Goal: Transaction & Acquisition: Subscribe to service/newsletter

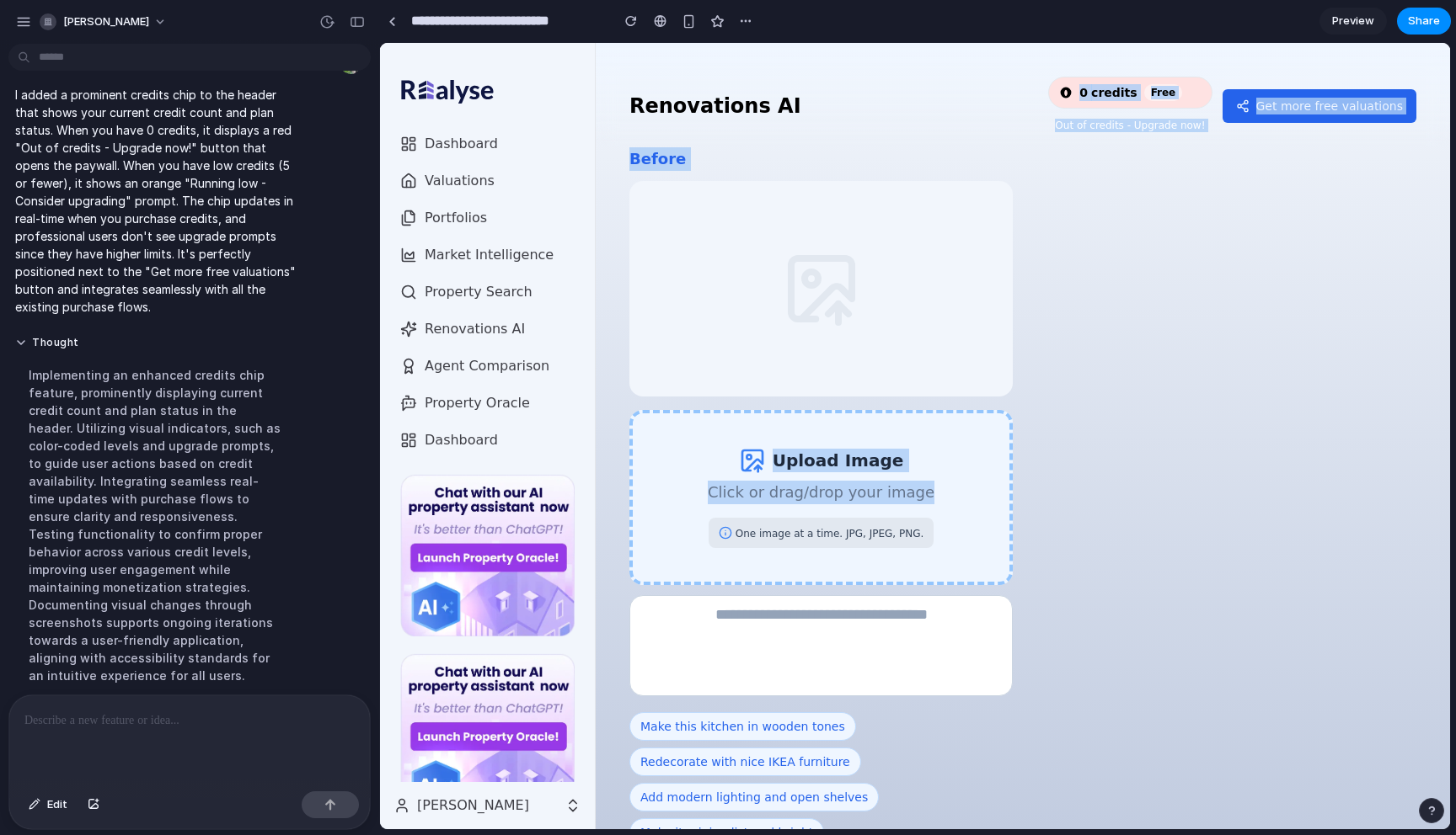
drag, startPoint x: 622, startPoint y: 131, endPoint x: 895, endPoint y: 519, distance: 474.4
click at [895, 519] on div "Renovations AI 0 credits Free Out of credits - Upgrade now! Get more free valua…" at bounding box center [1022, 436] width 854 height 787
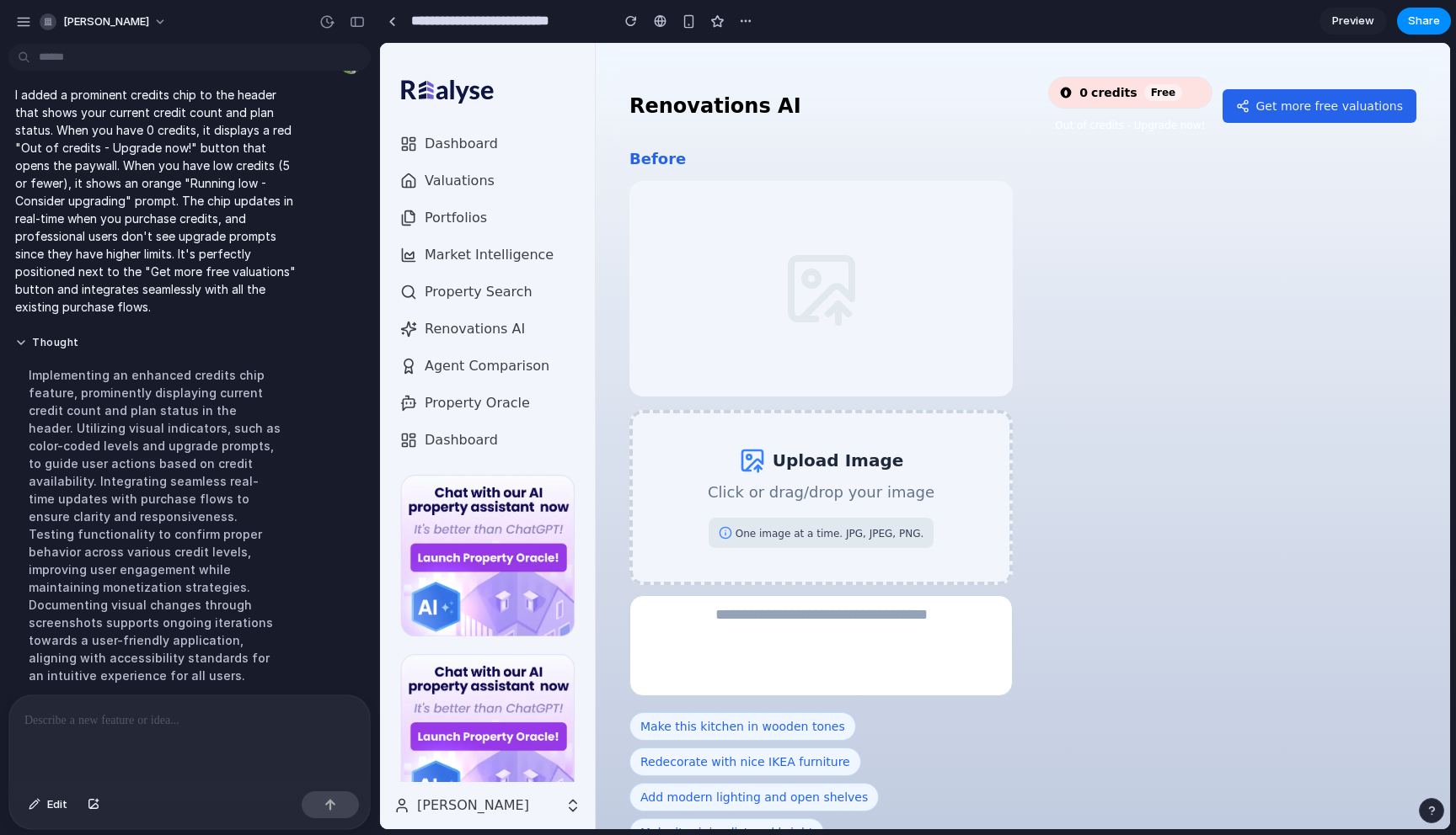
click at [1159, 560] on div at bounding box center [1224, 523] width 383 height 754
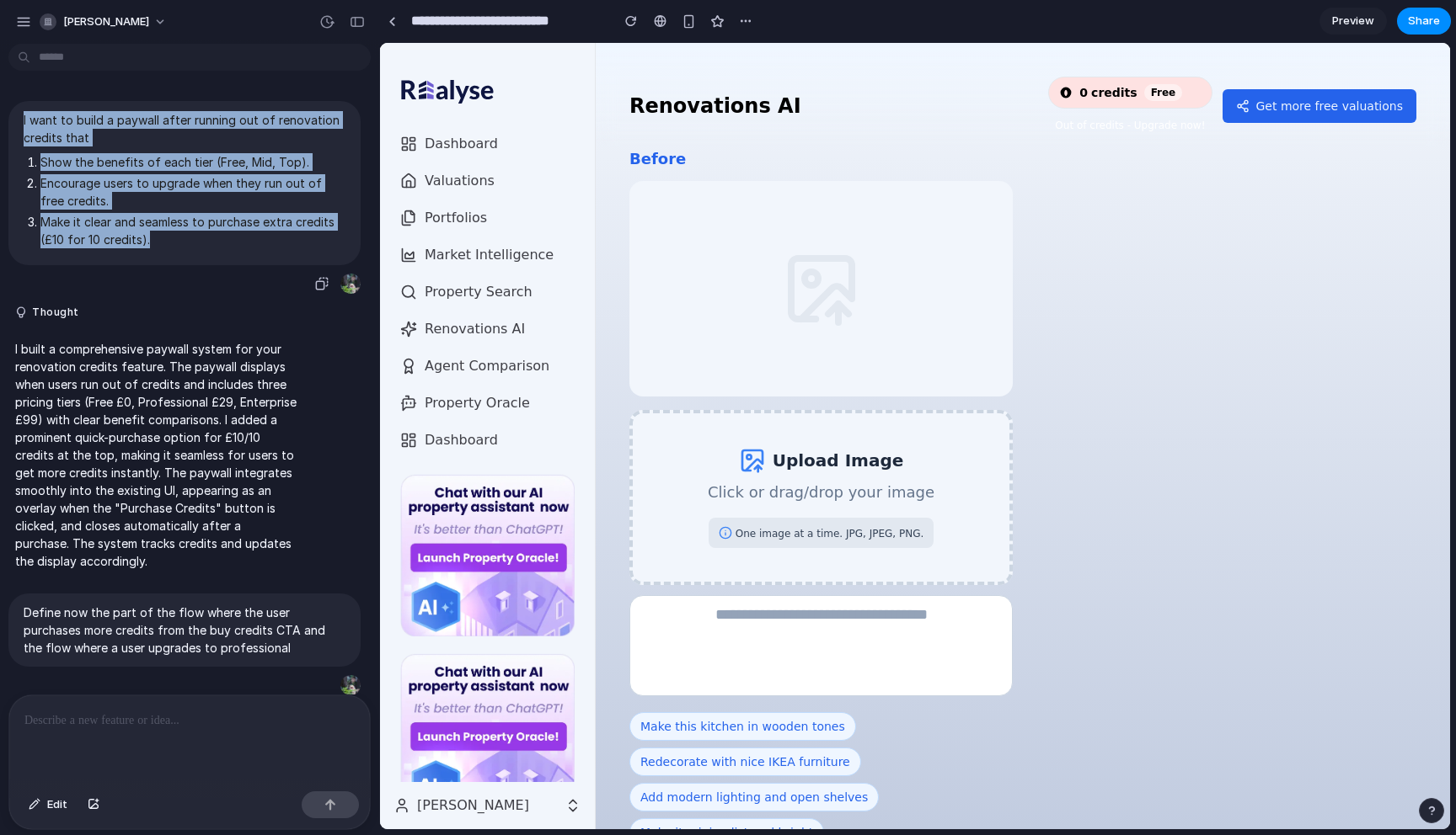
drag, startPoint x: 23, startPoint y: 120, endPoint x: 304, endPoint y: 242, distance: 306.3
click at [304, 242] on div "I want to build a paywall after running out of renovation credits that Show the…" at bounding box center [184, 183] width 352 height 164
click at [129, 119] on p "I want to build a paywall after running out of renovation credits that" at bounding box center [184, 128] width 322 height 35
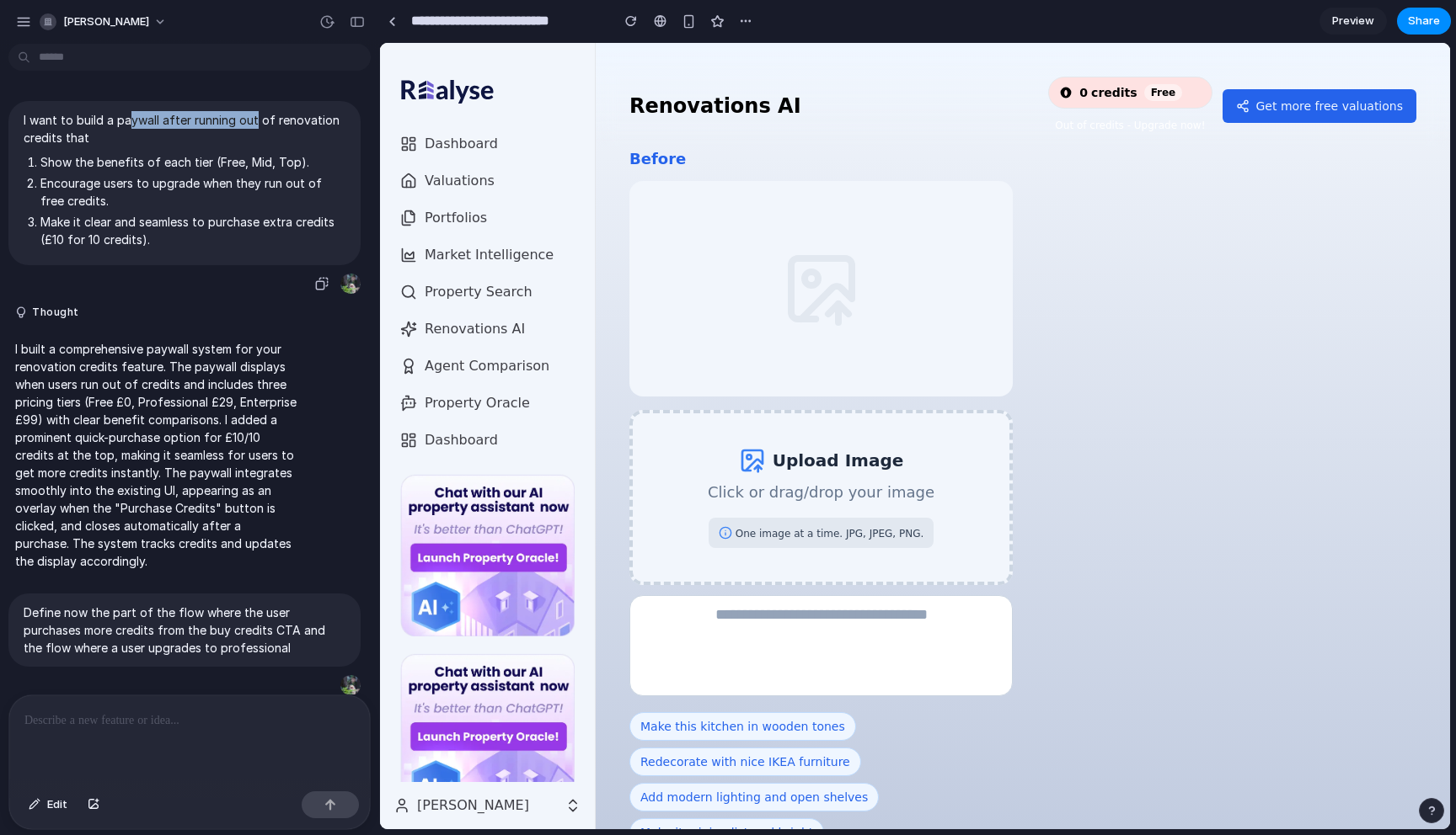
drag, startPoint x: 129, startPoint y: 119, endPoint x: 252, endPoint y: 119, distance: 123.0
click at [252, 119] on p "I want to build a paywall after running out of renovation credits that" at bounding box center [184, 128] width 322 height 35
click at [128, 133] on p "I want to build a paywall after running out of renovation credits that" at bounding box center [184, 128] width 322 height 35
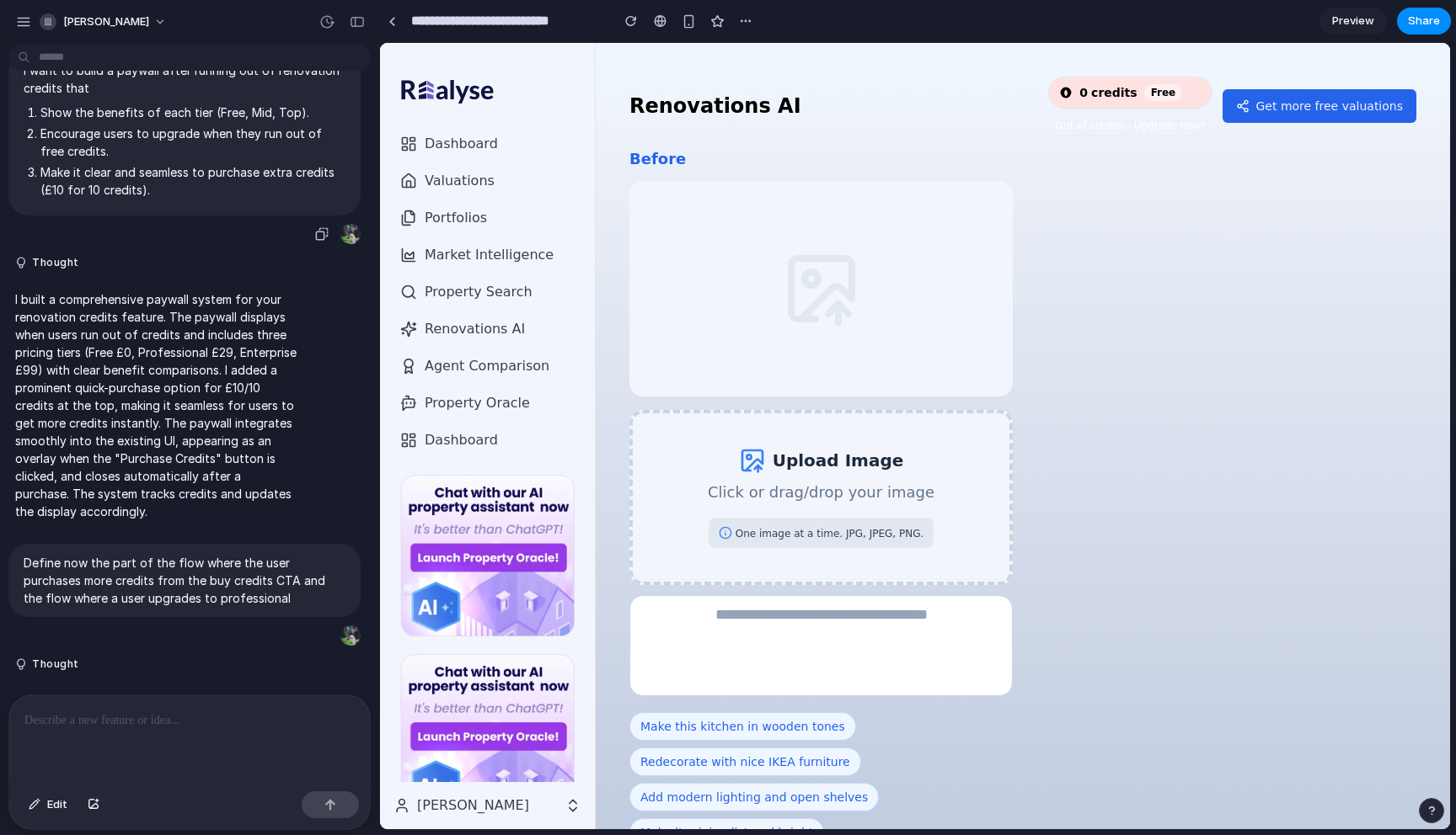
scroll to position [45, 0]
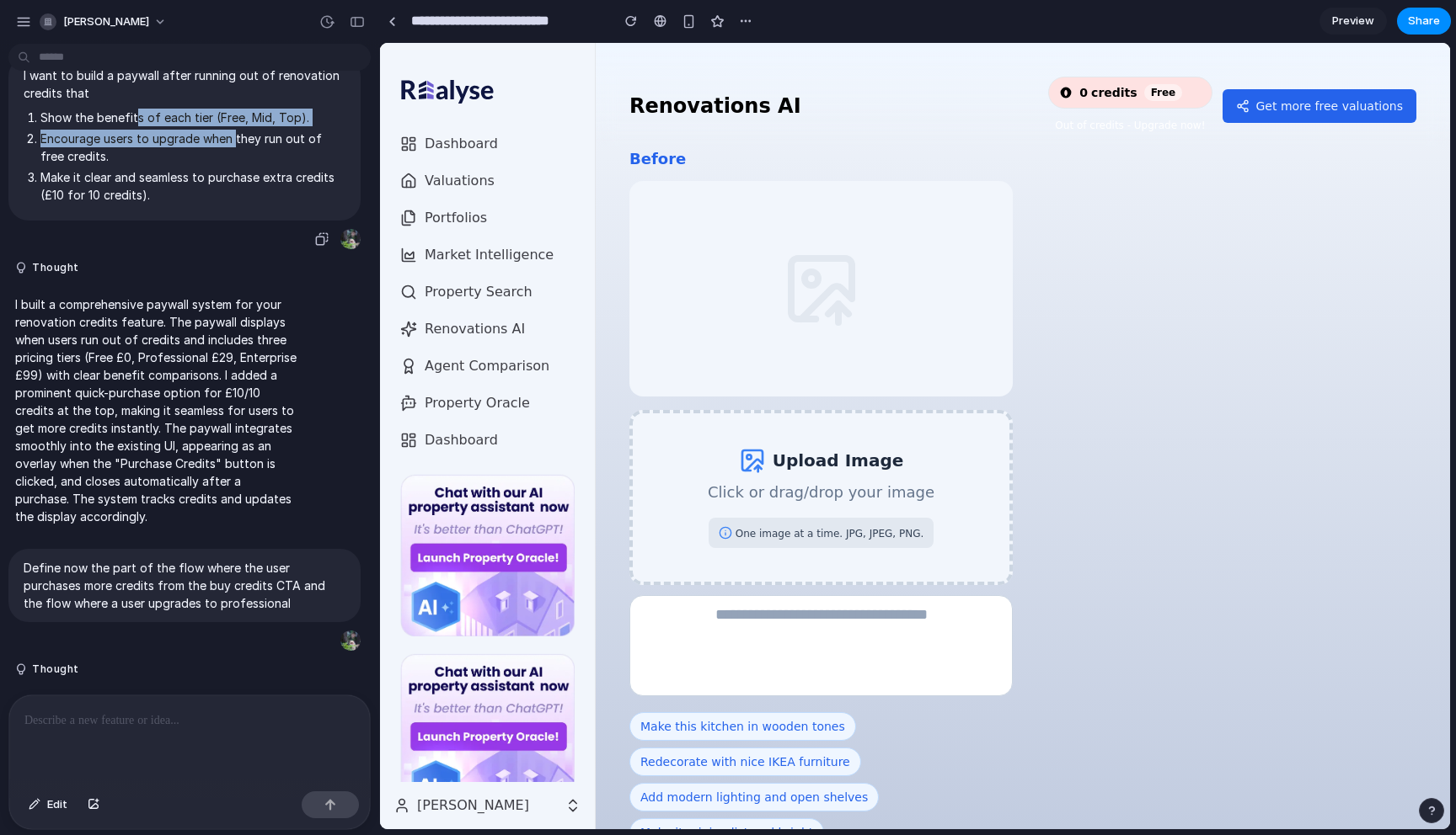
drag, startPoint x: 138, startPoint y: 119, endPoint x: 235, endPoint y: 132, distance: 97.9
click at [235, 132] on ol "Show the benefits of each tier (Free, Mid, Top). Encourage users to upgrade whe…" at bounding box center [184, 157] width 322 height 95
click at [298, 121] on li "Show the benefits of each tier (Free, Mid, Top)." at bounding box center [193, 118] width 305 height 17
drag, startPoint x: 46, startPoint y: 139, endPoint x: 138, endPoint y: 140, distance: 92.0
click at [138, 140] on li "Encourage users to upgrade when they run out of free credits." at bounding box center [193, 147] width 305 height 35
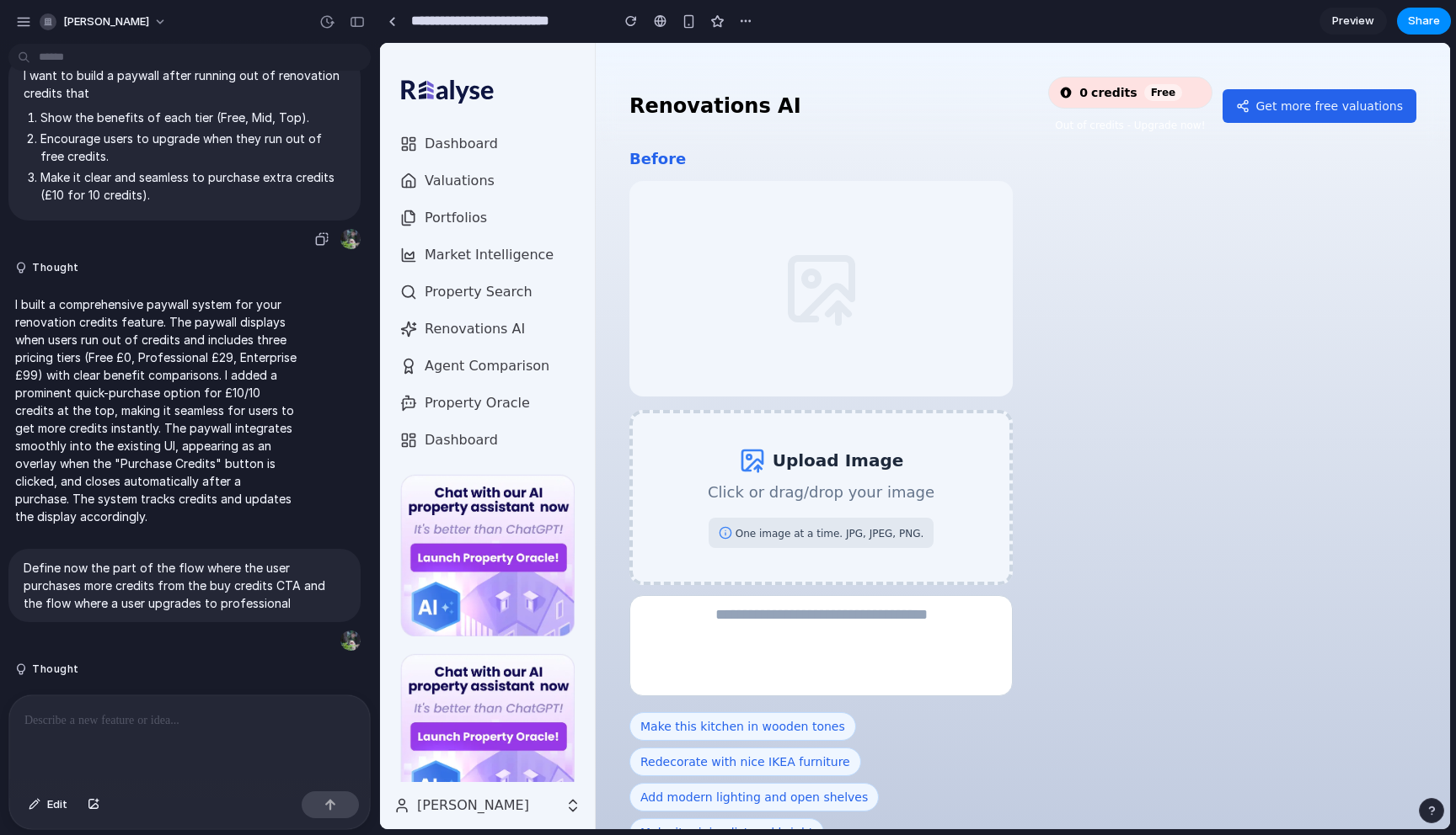
click at [110, 144] on li "Encourage users to upgrade when they run out of free credits." at bounding box center [193, 147] width 305 height 35
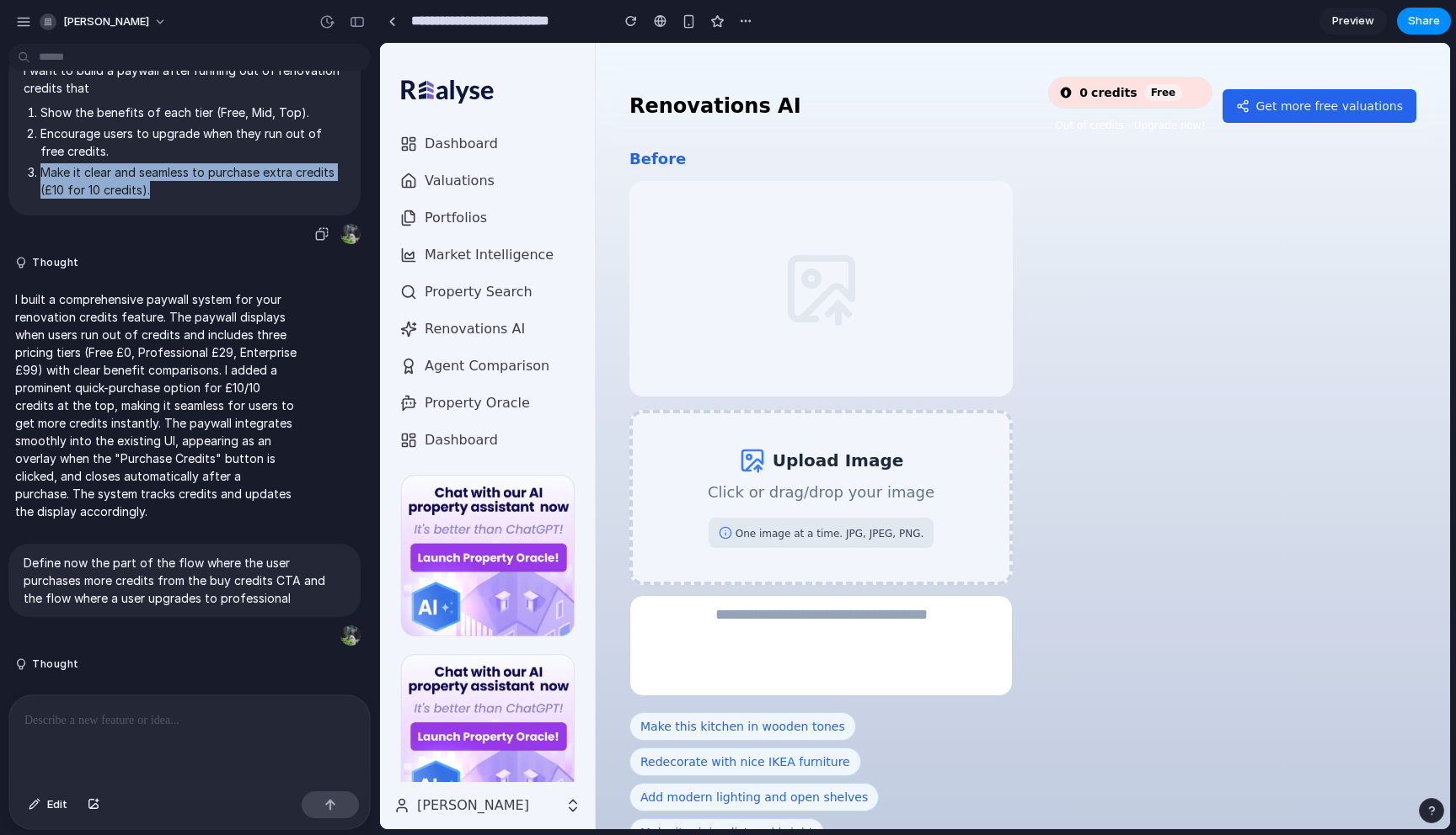
drag, startPoint x: 40, startPoint y: 170, endPoint x: 202, endPoint y: 185, distance: 162.7
click at [202, 185] on li "Make it clear and seamless to purchase extra credits (£10 for 10 credits)." at bounding box center [193, 181] width 305 height 35
click at [166, 185] on li "Make it clear and seamless to purchase extra credits (£10 for 10 credits)." at bounding box center [193, 181] width 305 height 35
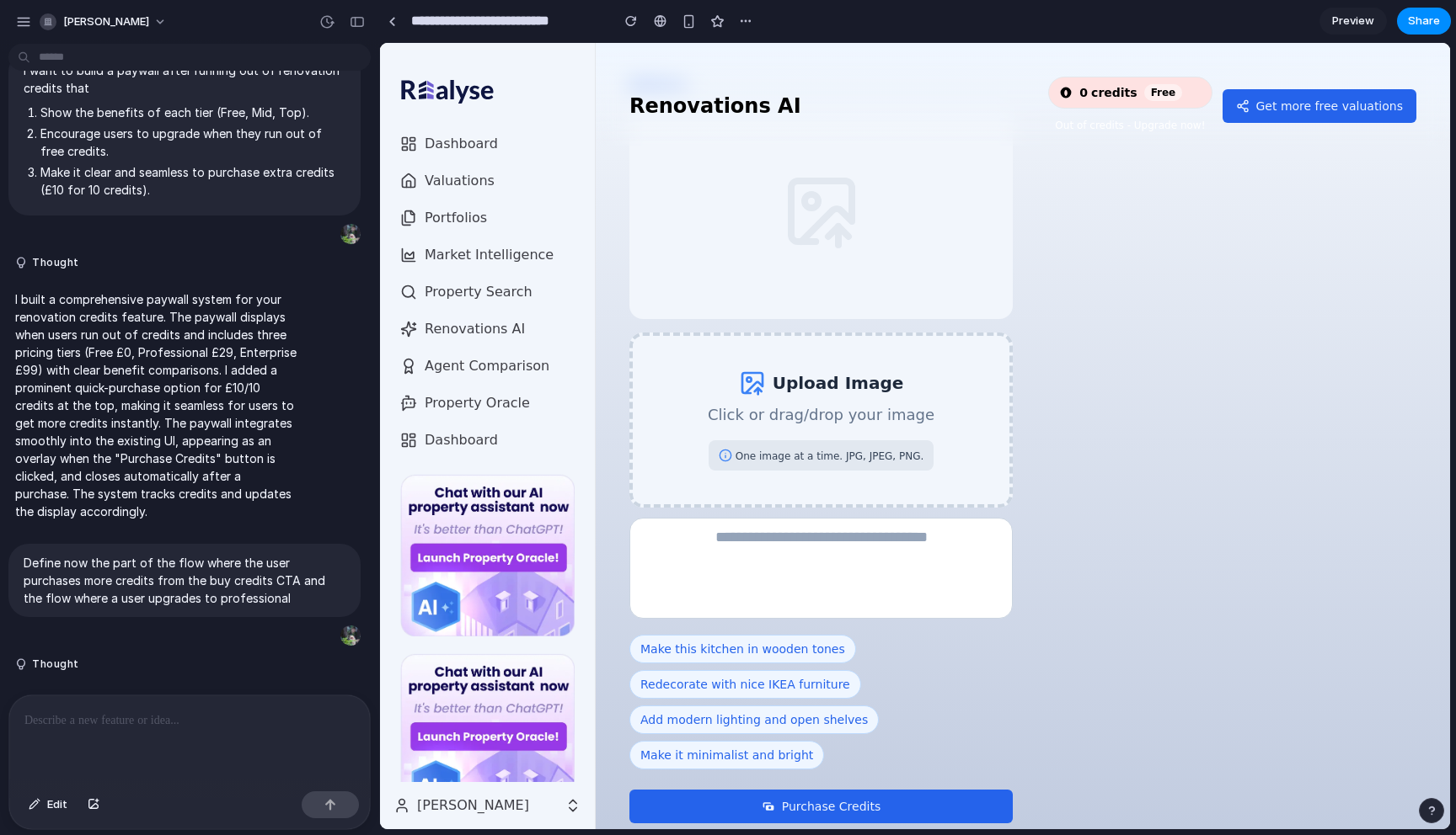
scroll to position [106, 0]
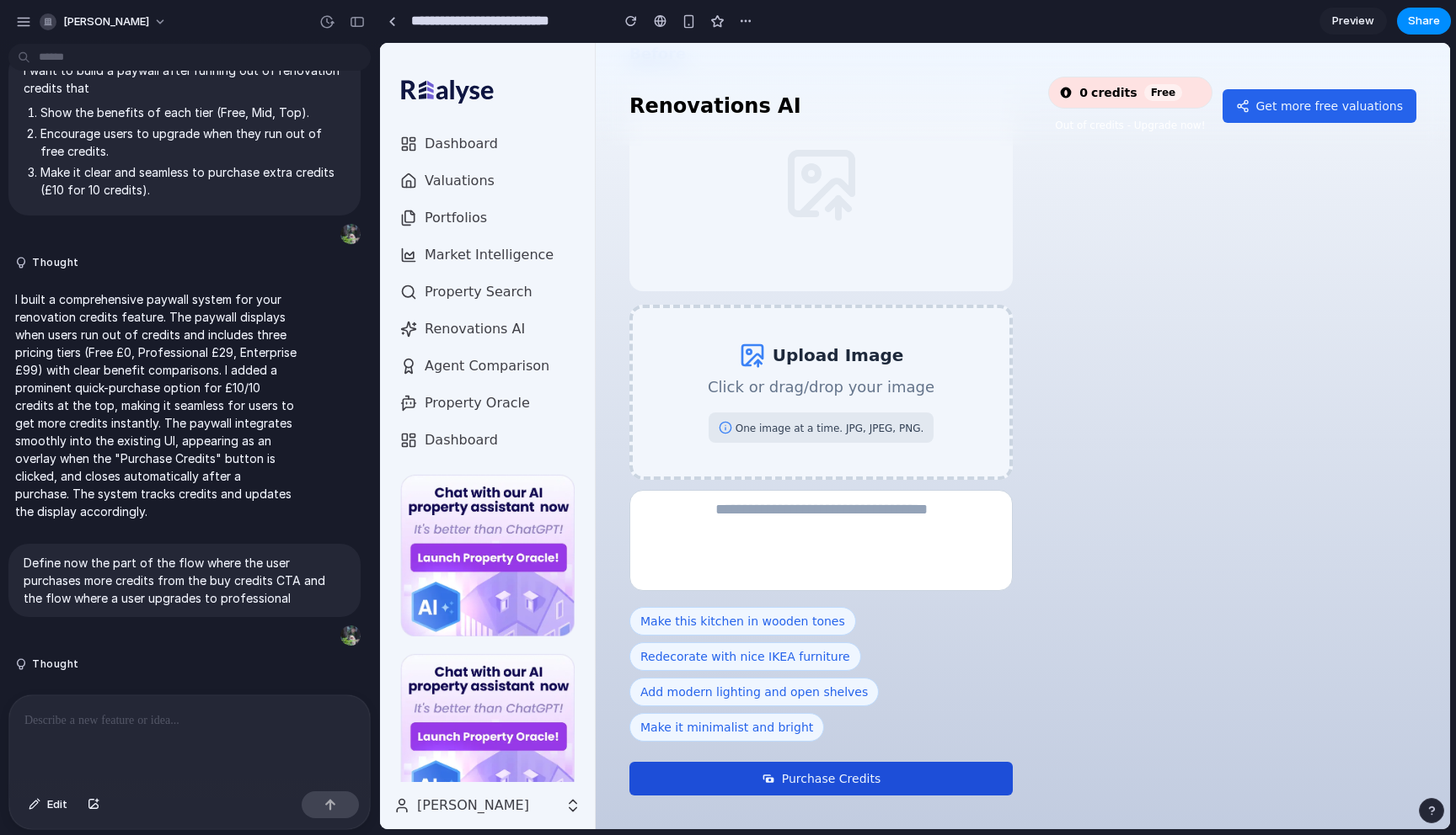
click at [796, 782] on button "Purchase Credits" at bounding box center [821, 779] width 383 height 34
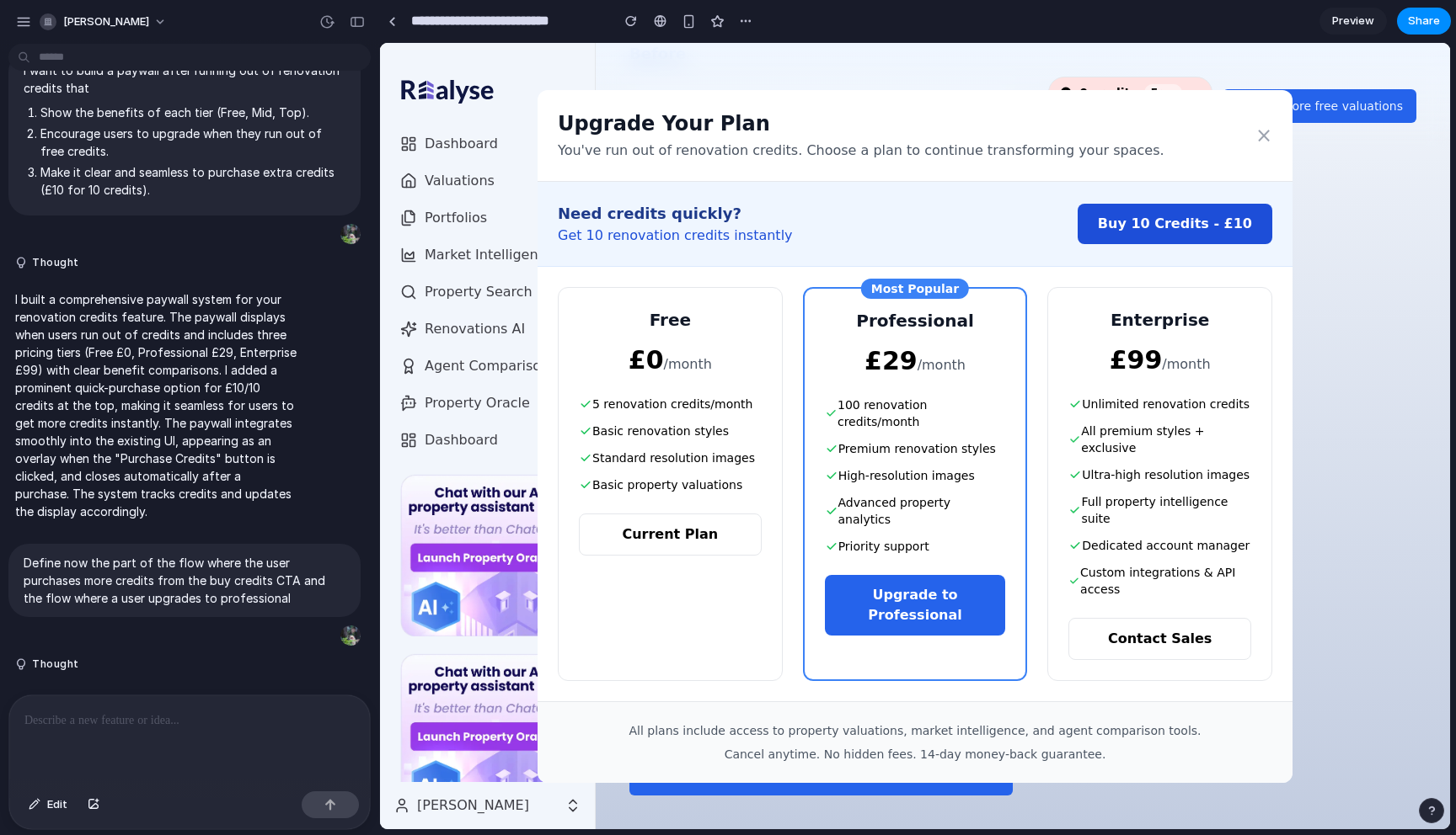
click at [1207, 235] on button "Buy 10 Credits - £10" at bounding box center [1175, 223] width 195 height 41
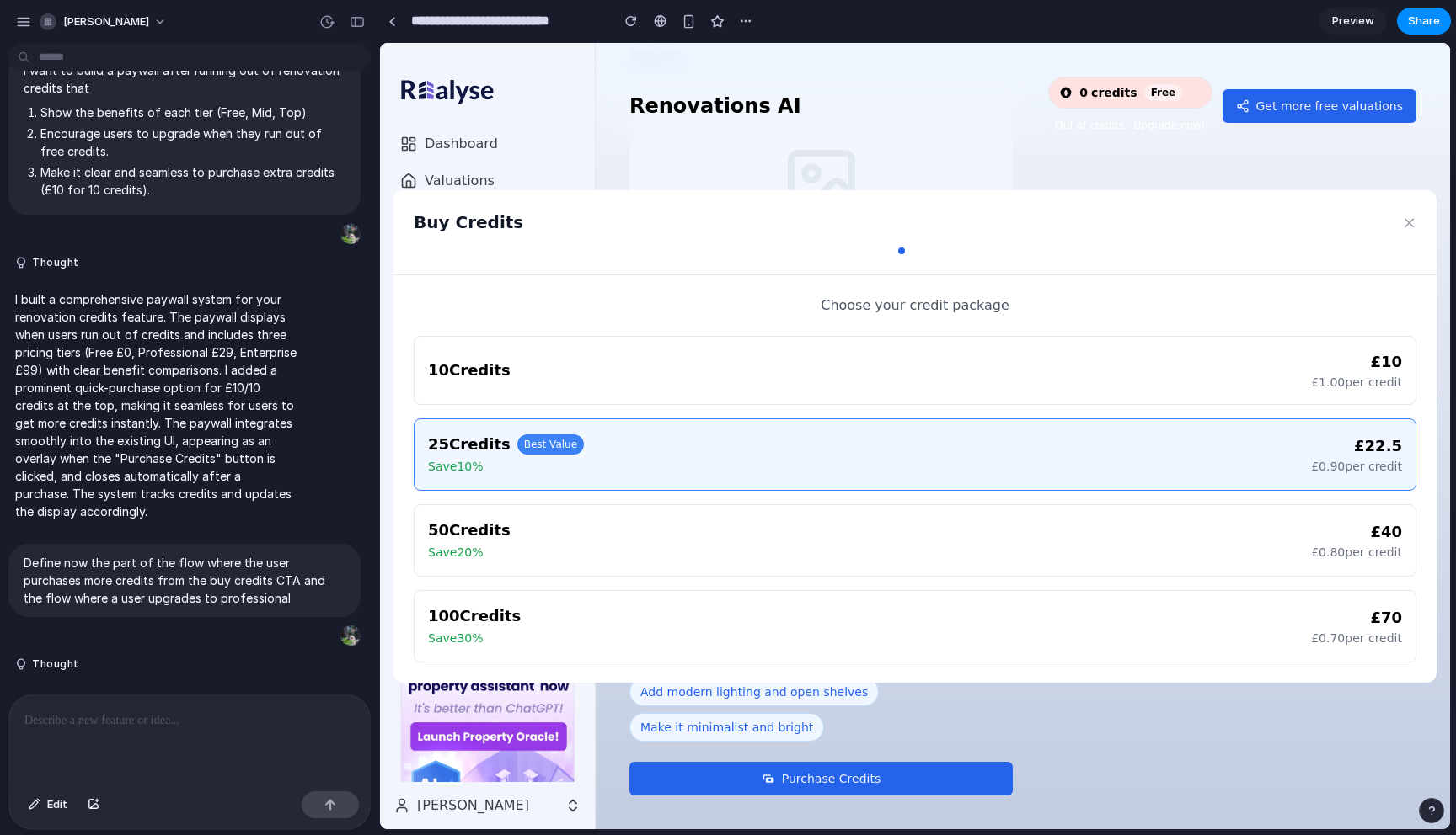
click at [959, 382] on div "10 Credits £ 10 £ 1.00 per credit" at bounding box center [914, 370] width 974 height 41
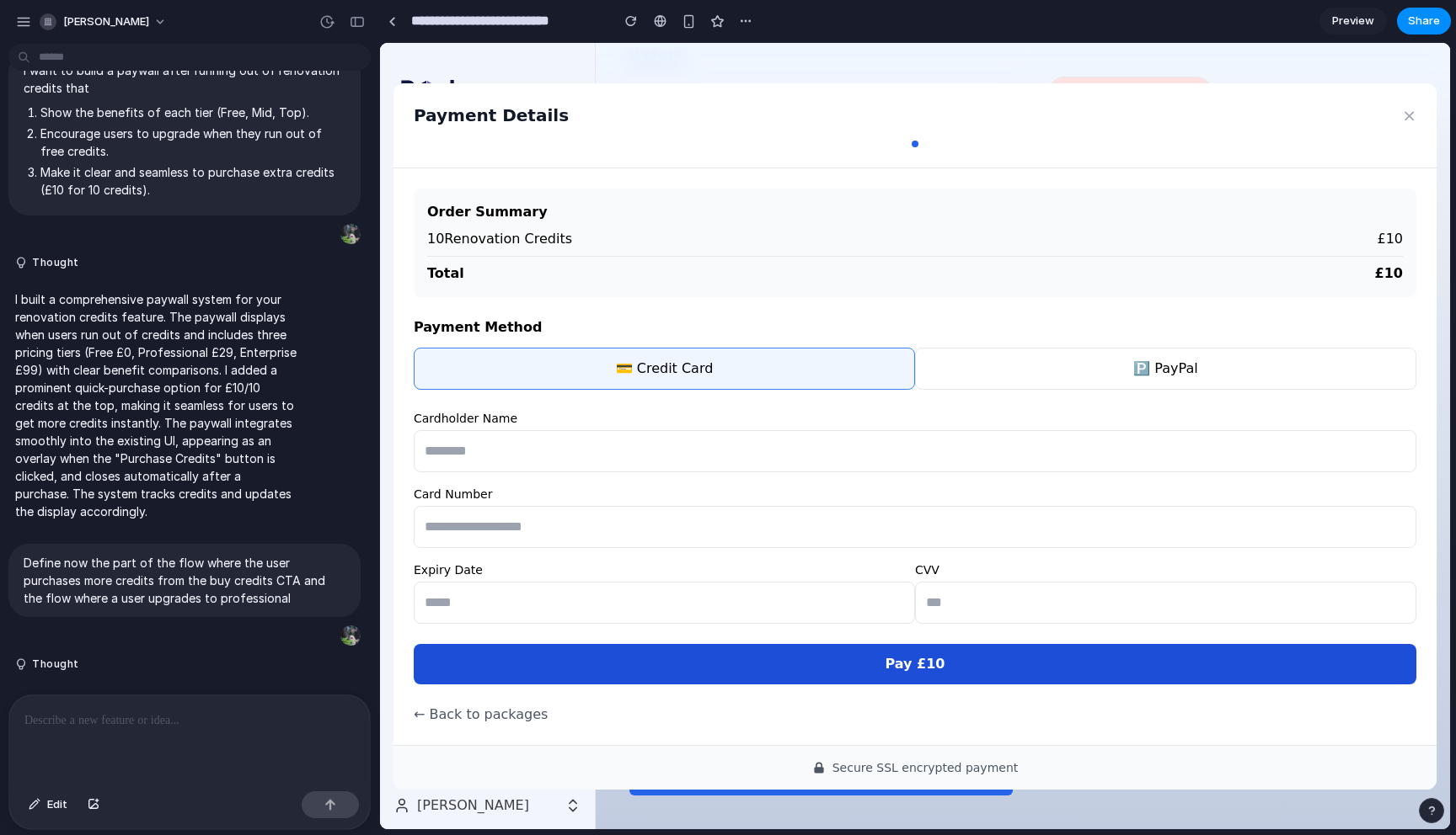
click at [868, 669] on button "Pay £ 10" at bounding box center [915, 664] width 1002 height 41
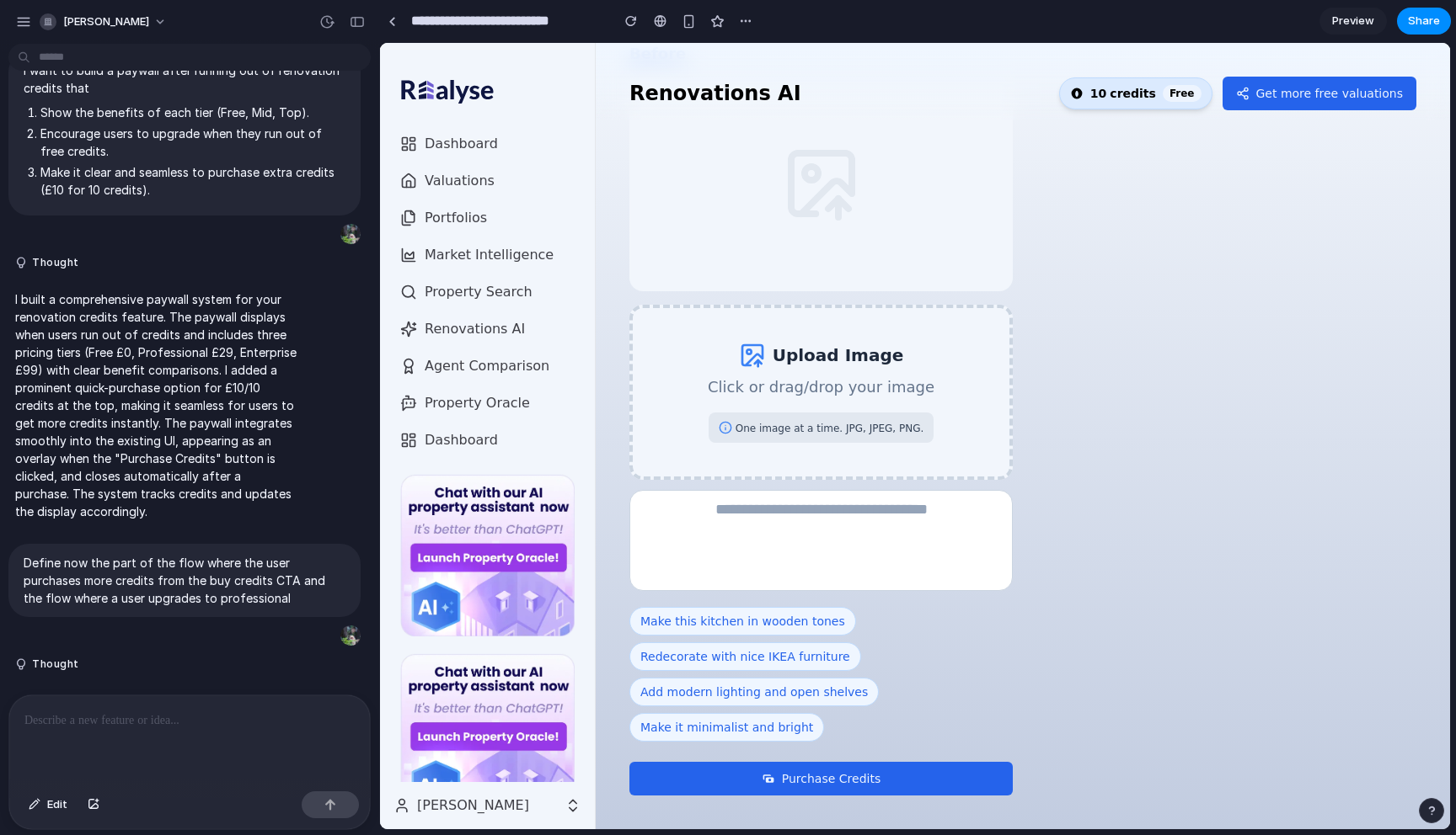
click at [1156, 87] on span "credits" at bounding box center [1133, 93] width 47 height 16
click at [1106, 94] on span "10" at bounding box center [1098, 93] width 16 height 16
click at [856, 789] on button "Purchase Credits" at bounding box center [821, 779] width 383 height 34
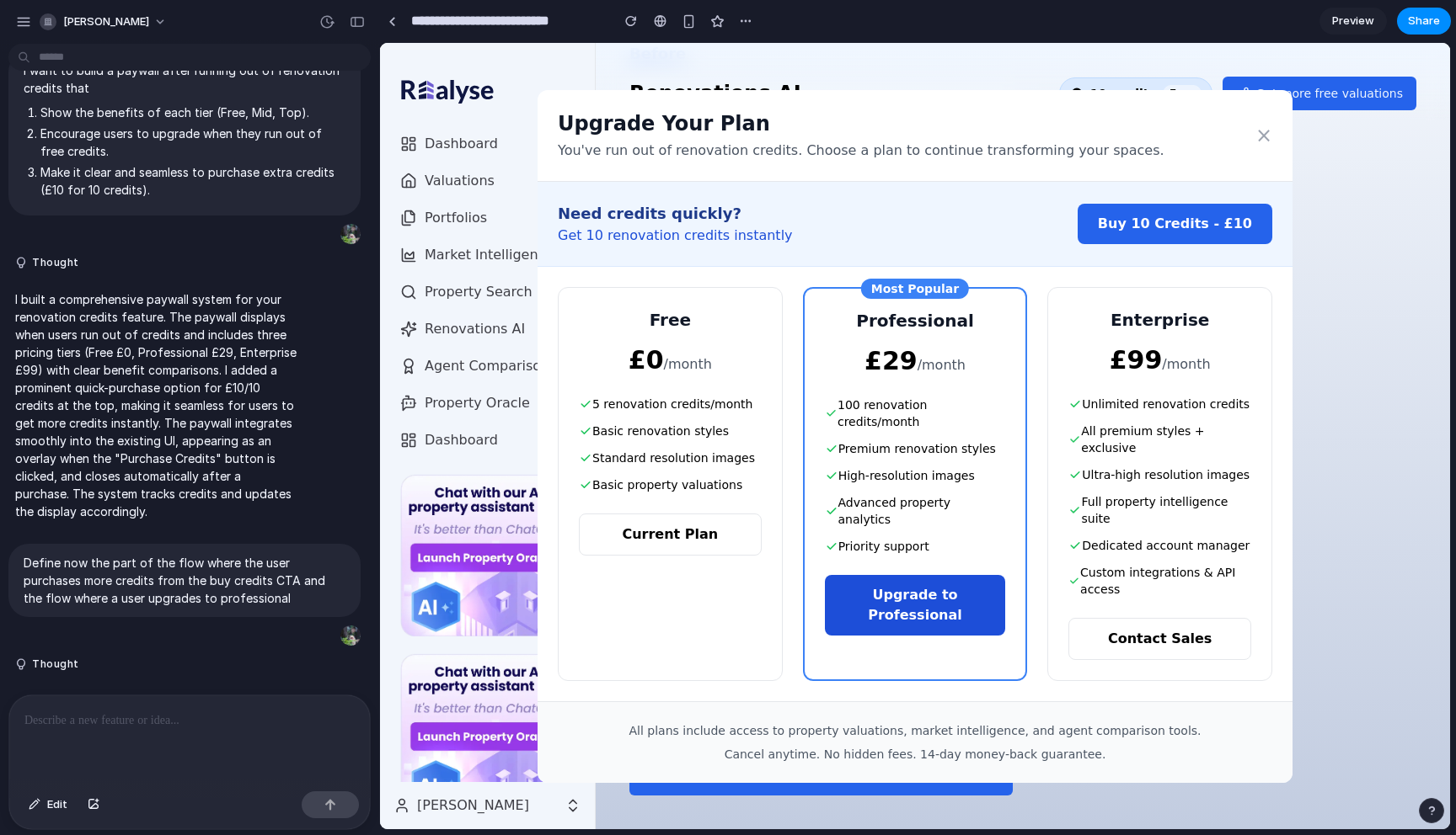
click at [924, 579] on button "Upgrade to Professional" at bounding box center [915, 606] width 181 height 61
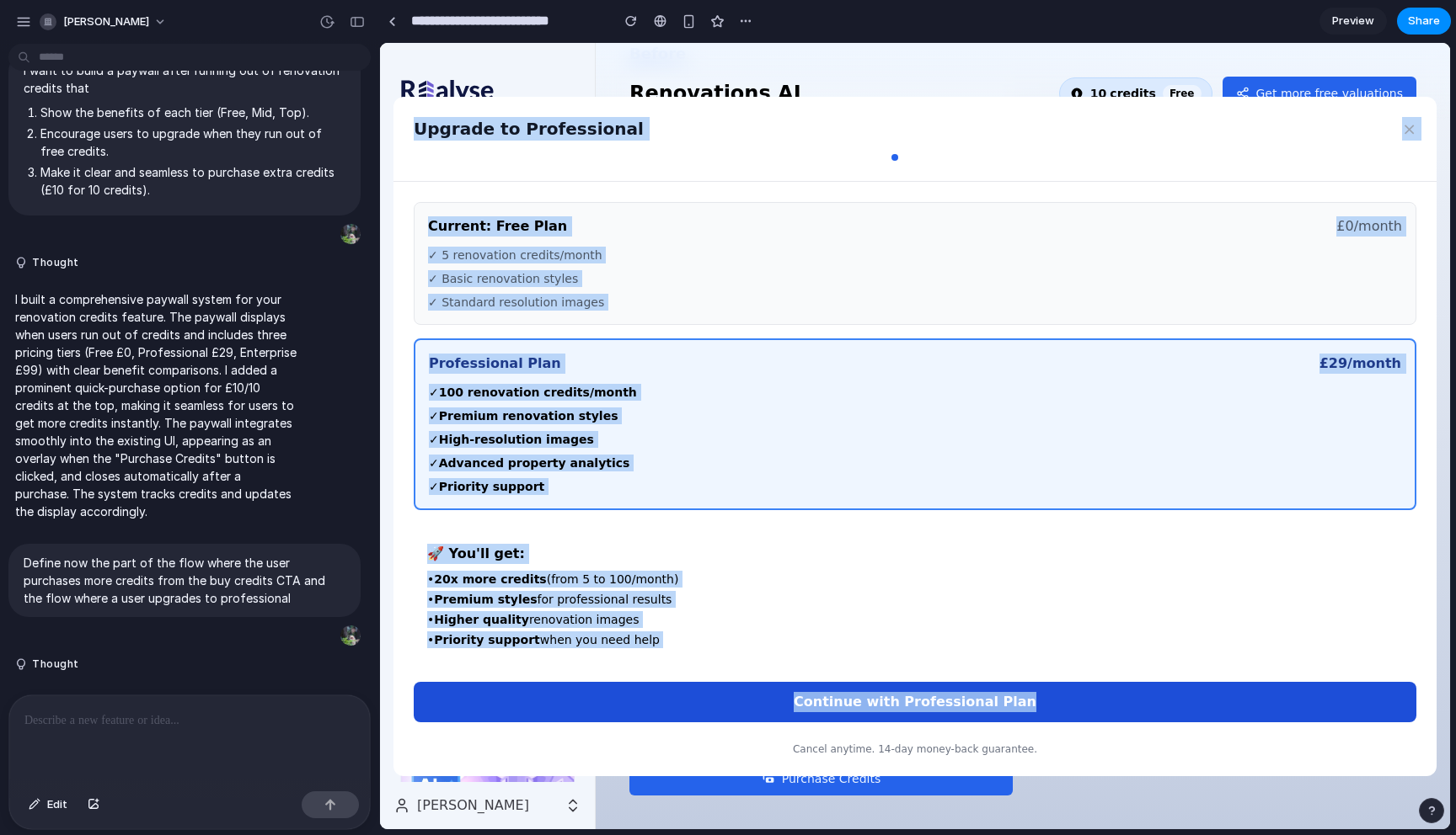
drag, startPoint x: 416, startPoint y: 133, endPoint x: 1255, endPoint y: 699, distance: 1012.1
click at [1253, 695] on div "Upgrade to Professional × Current: Free Plan £0/month ✓ 5 renovation credits/mo…" at bounding box center [914, 436] width 1043 height 679
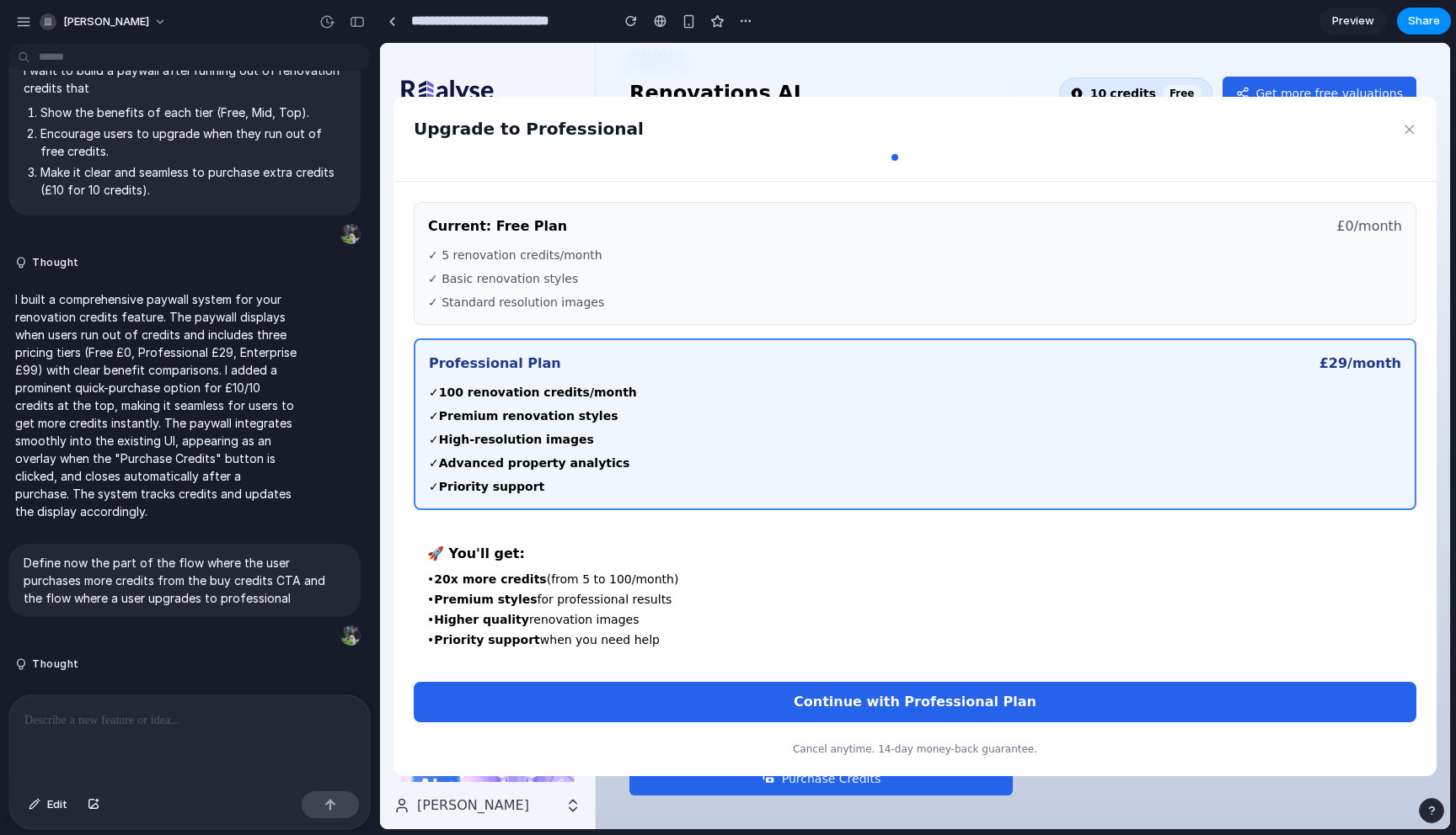
click at [1113, 594] on li "• Premium styles for professional results" at bounding box center [914, 599] width 976 height 16
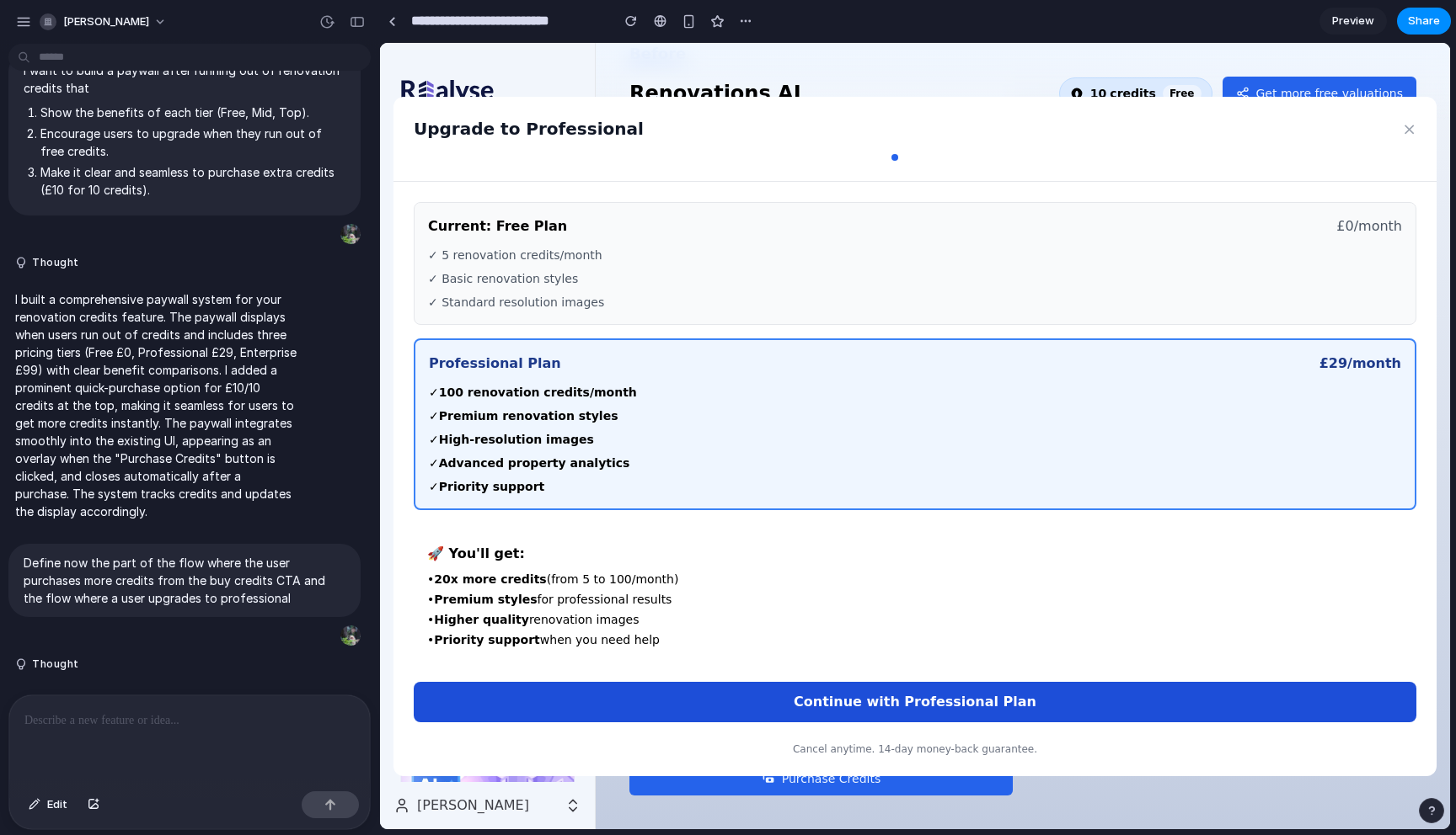
click at [935, 697] on button "Continue with Professional Plan" at bounding box center [915, 702] width 1002 height 41
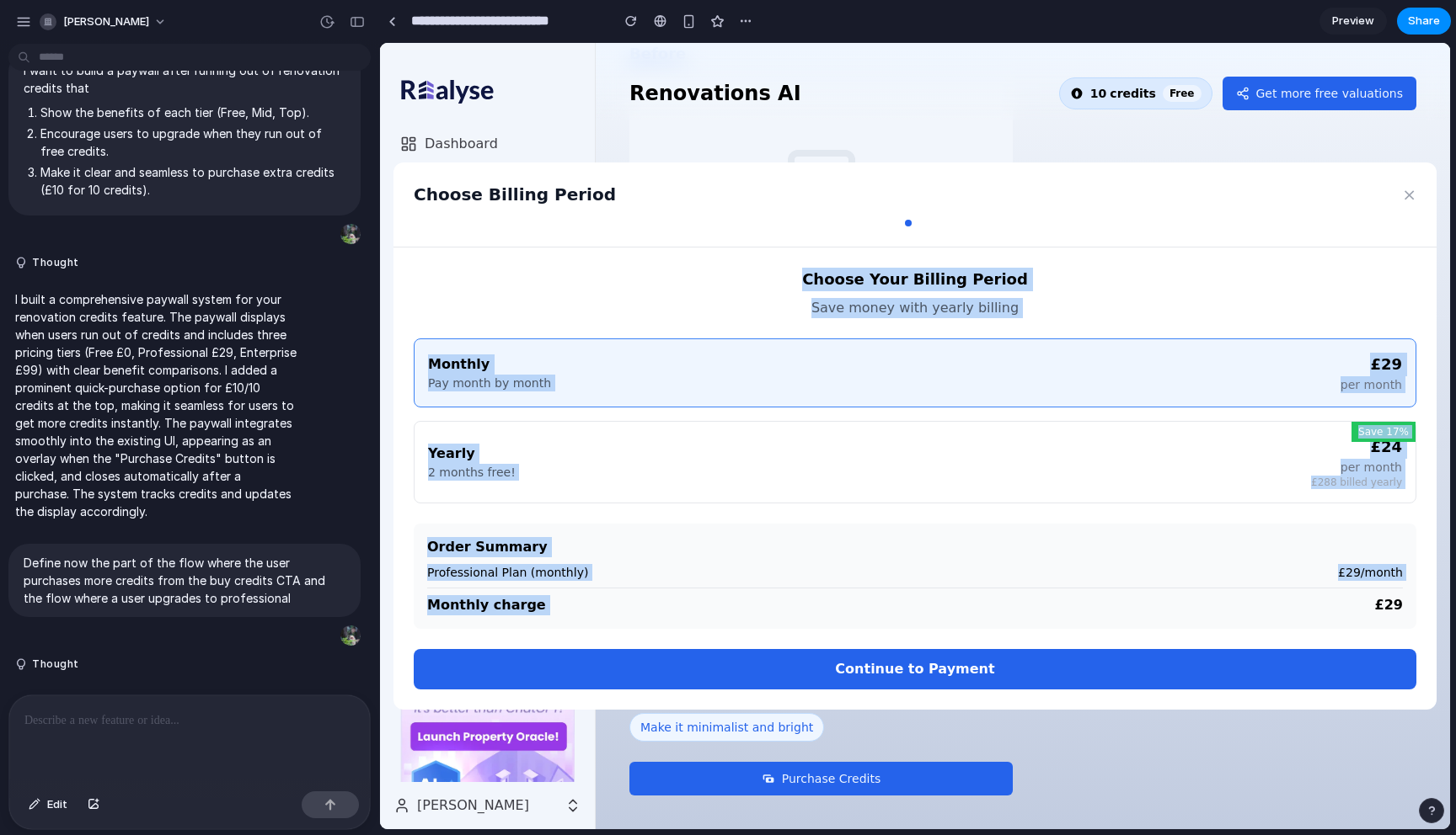
drag, startPoint x: 435, startPoint y: 226, endPoint x: 1231, endPoint y: 611, distance: 884.2
click at [1231, 611] on div "Choose Billing Period × Choose Your Billing Period Save money with yearly billi…" at bounding box center [914, 436] width 1043 height 548
click at [1079, 216] on div "Choose Billing Period ×" at bounding box center [914, 205] width 1043 height 85
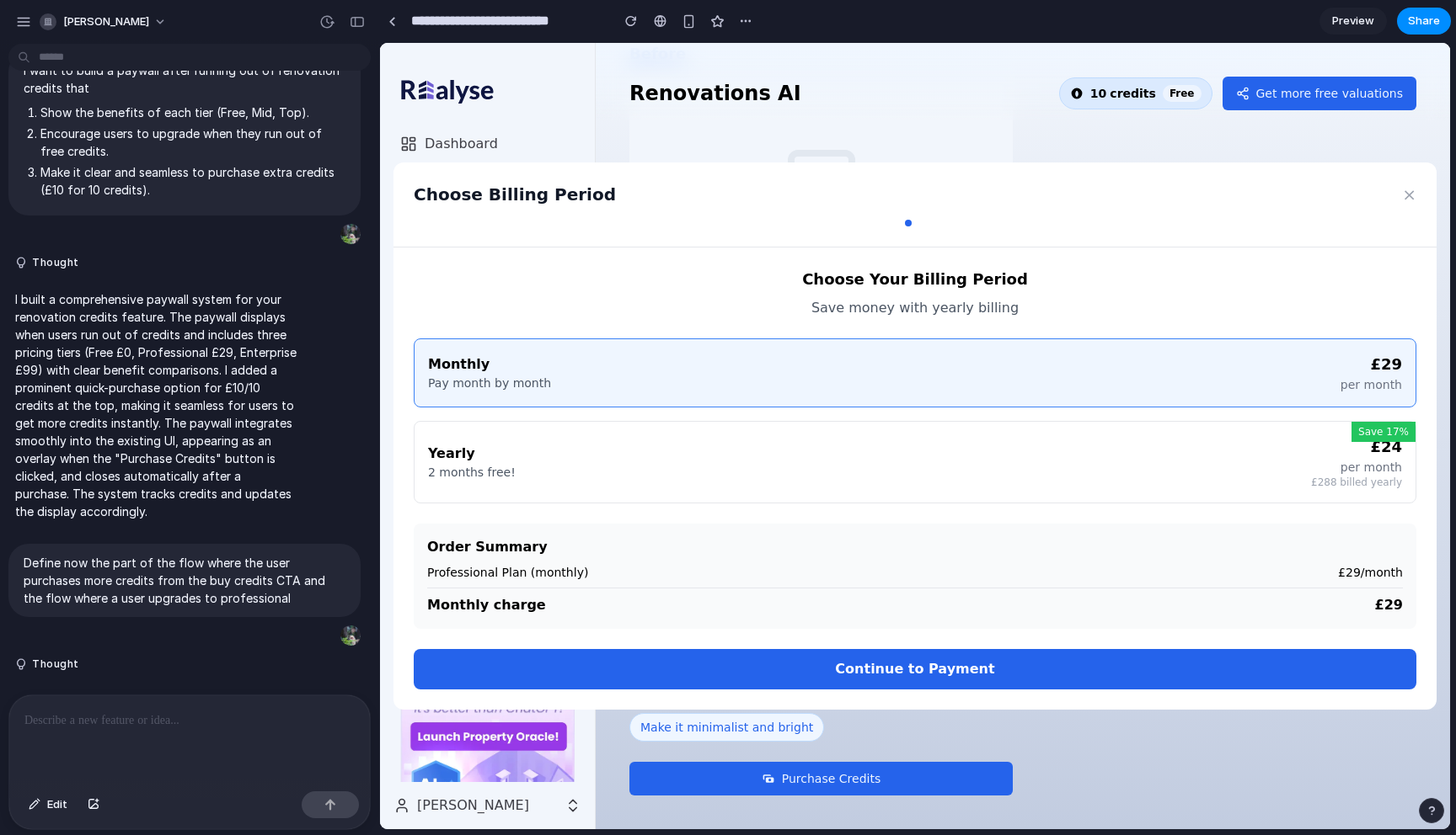
click at [1036, 454] on div "Yearly 2 months free! £24 per month £288 billed yearly" at bounding box center [914, 462] width 974 height 54
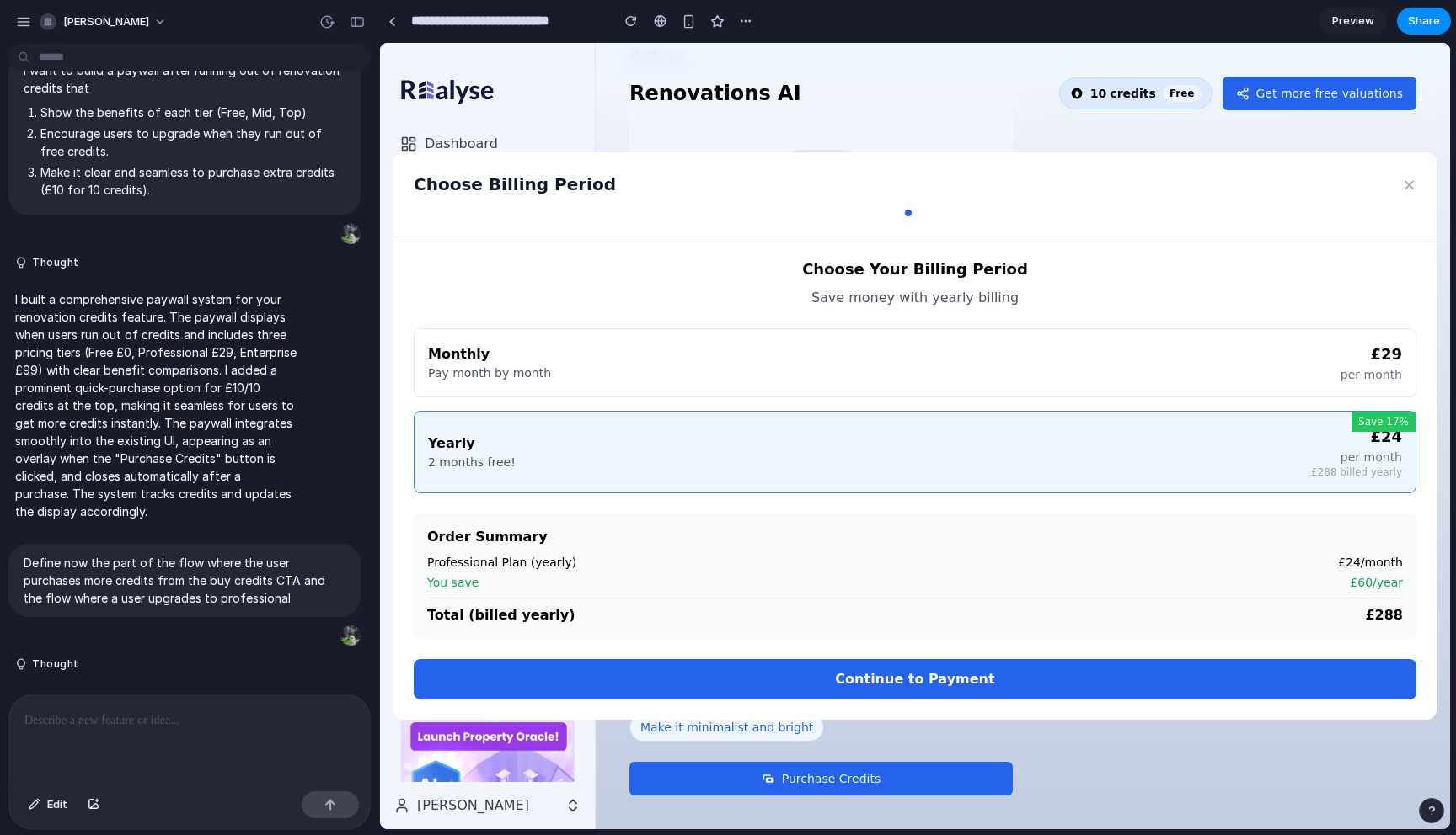
click at [1019, 356] on div "Monthly Pay month by month £29 per month" at bounding box center [914, 363] width 974 height 41
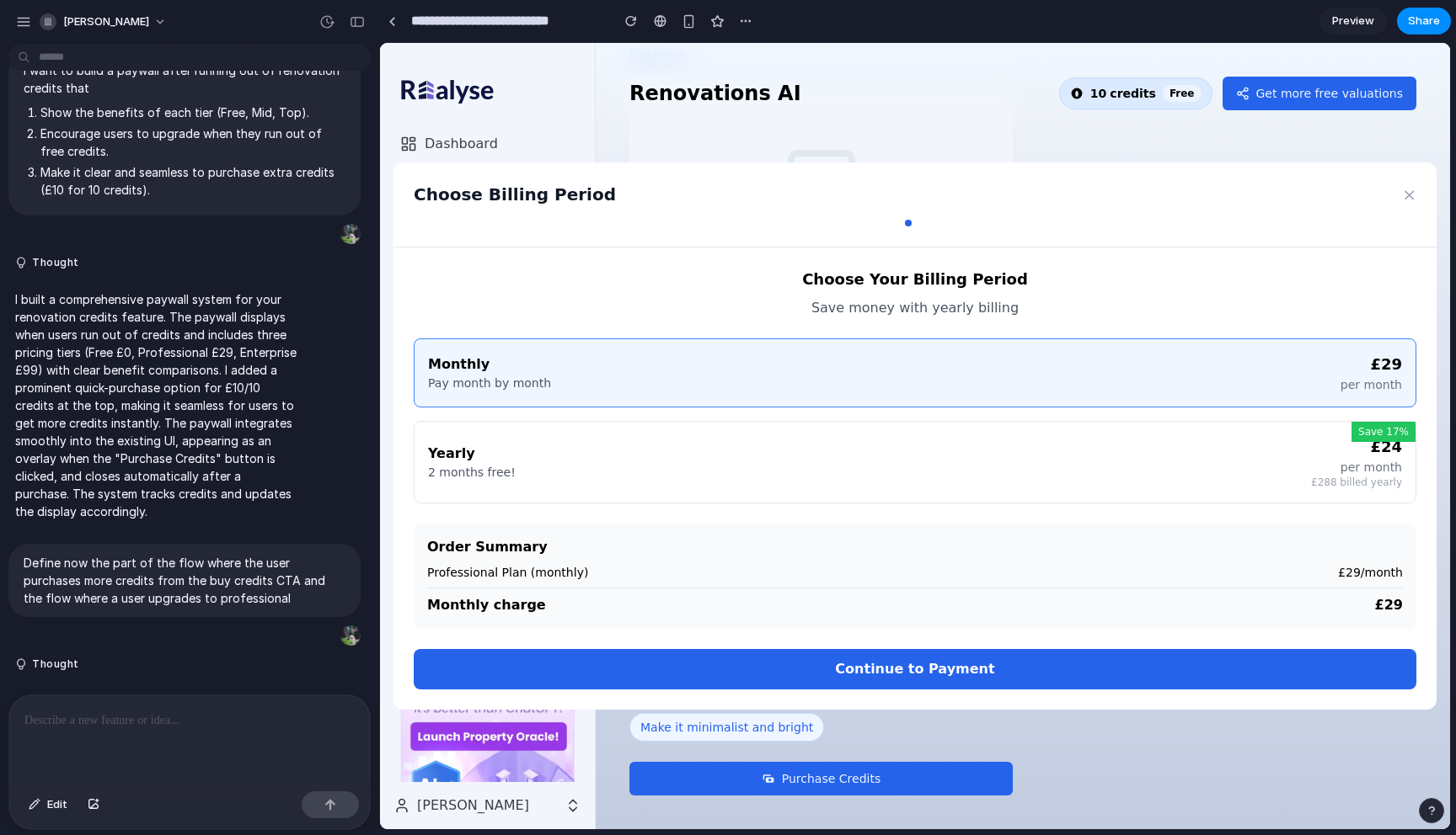
click at [950, 428] on div "Save 17% Yearly 2 months free! £24 per month £288 billed yearly" at bounding box center [915, 462] width 1002 height 82
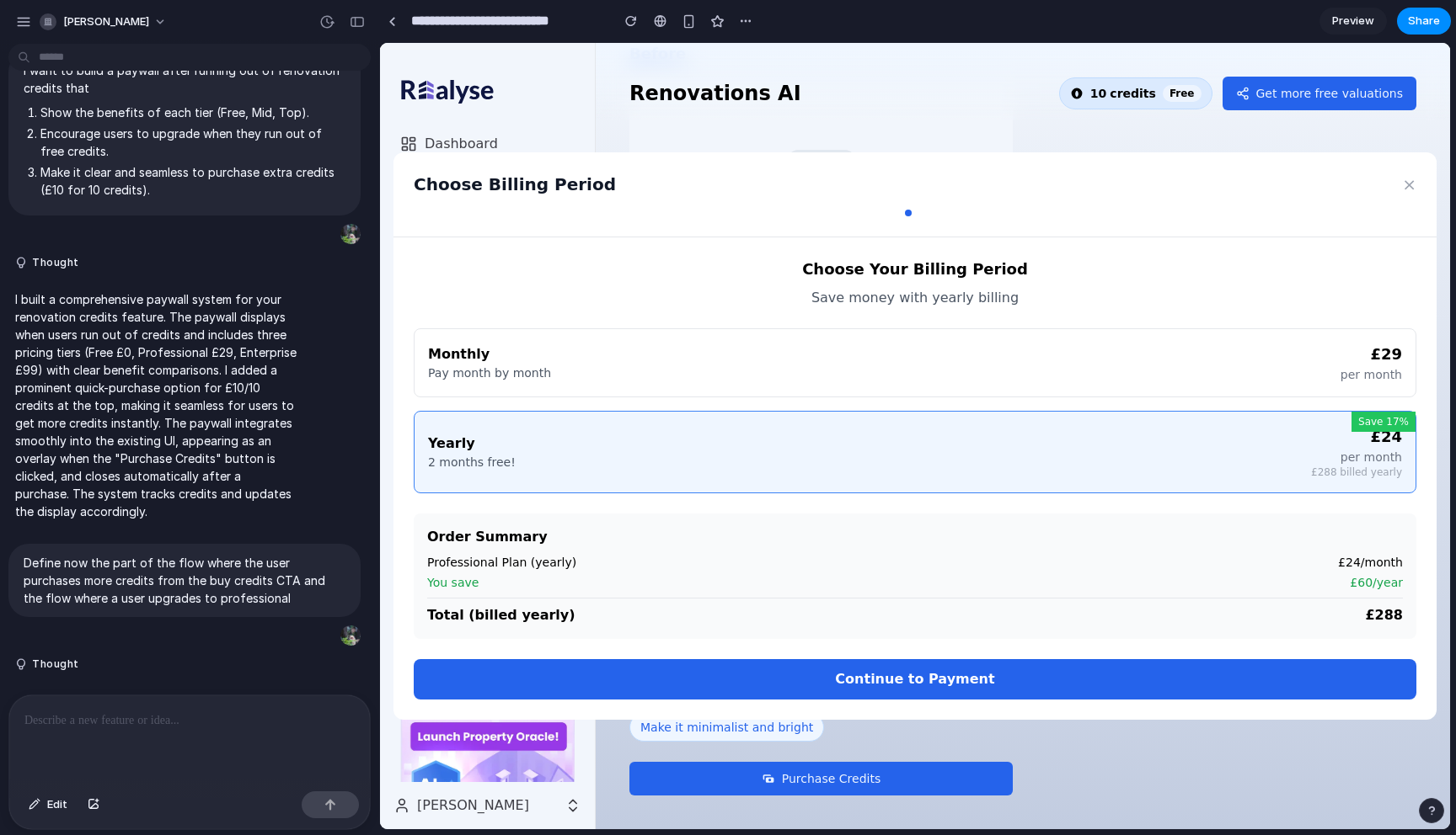
click at [938, 350] on div "Monthly Pay month by month £29 per month" at bounding box center [914, 363] width 974 height 41
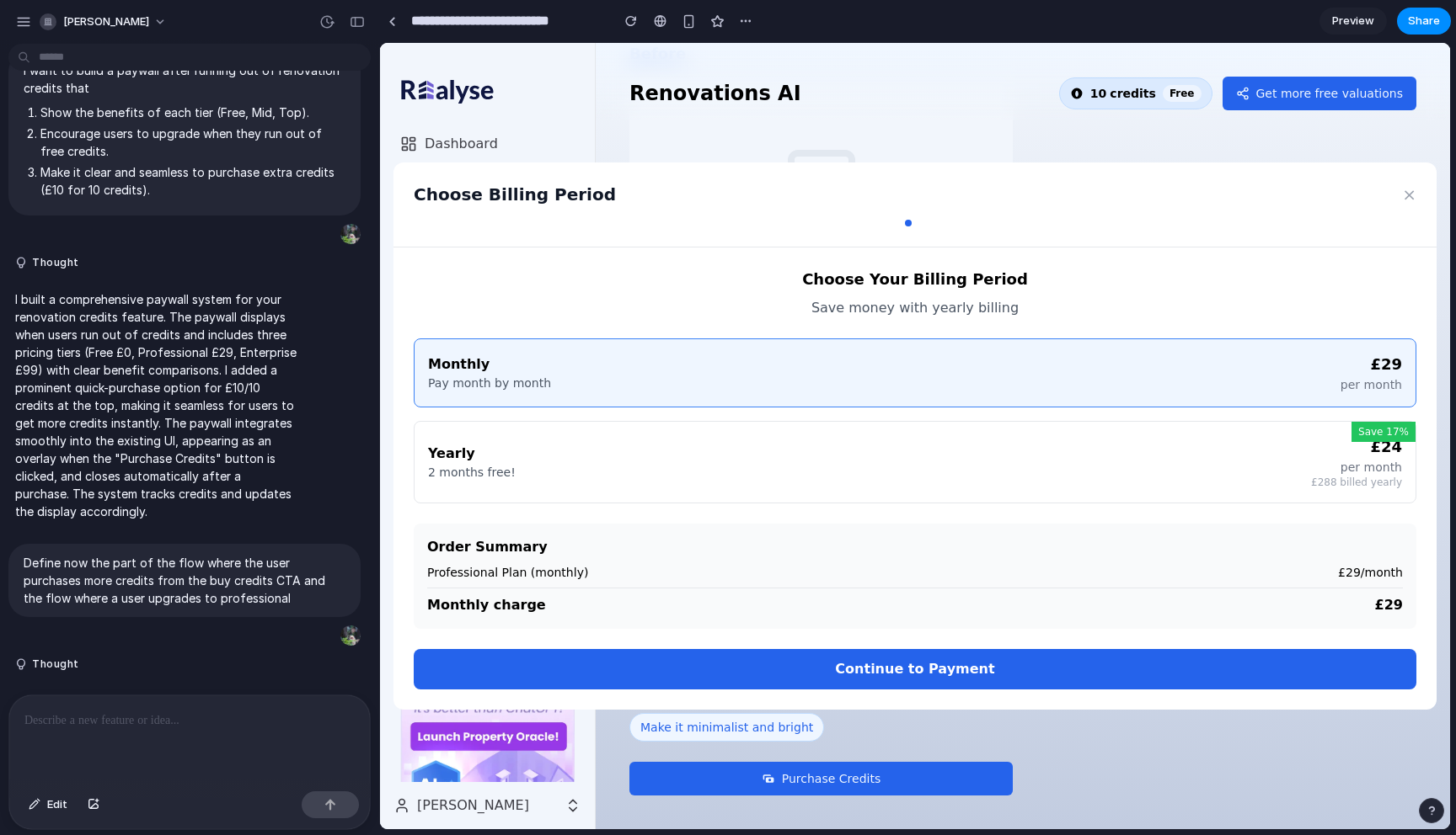
click at [940, 424] on div "Save 17% Yearly 2 months free! £24 per month £288 billed yearly" at bounding box center [915, 462] width 1002 height 82
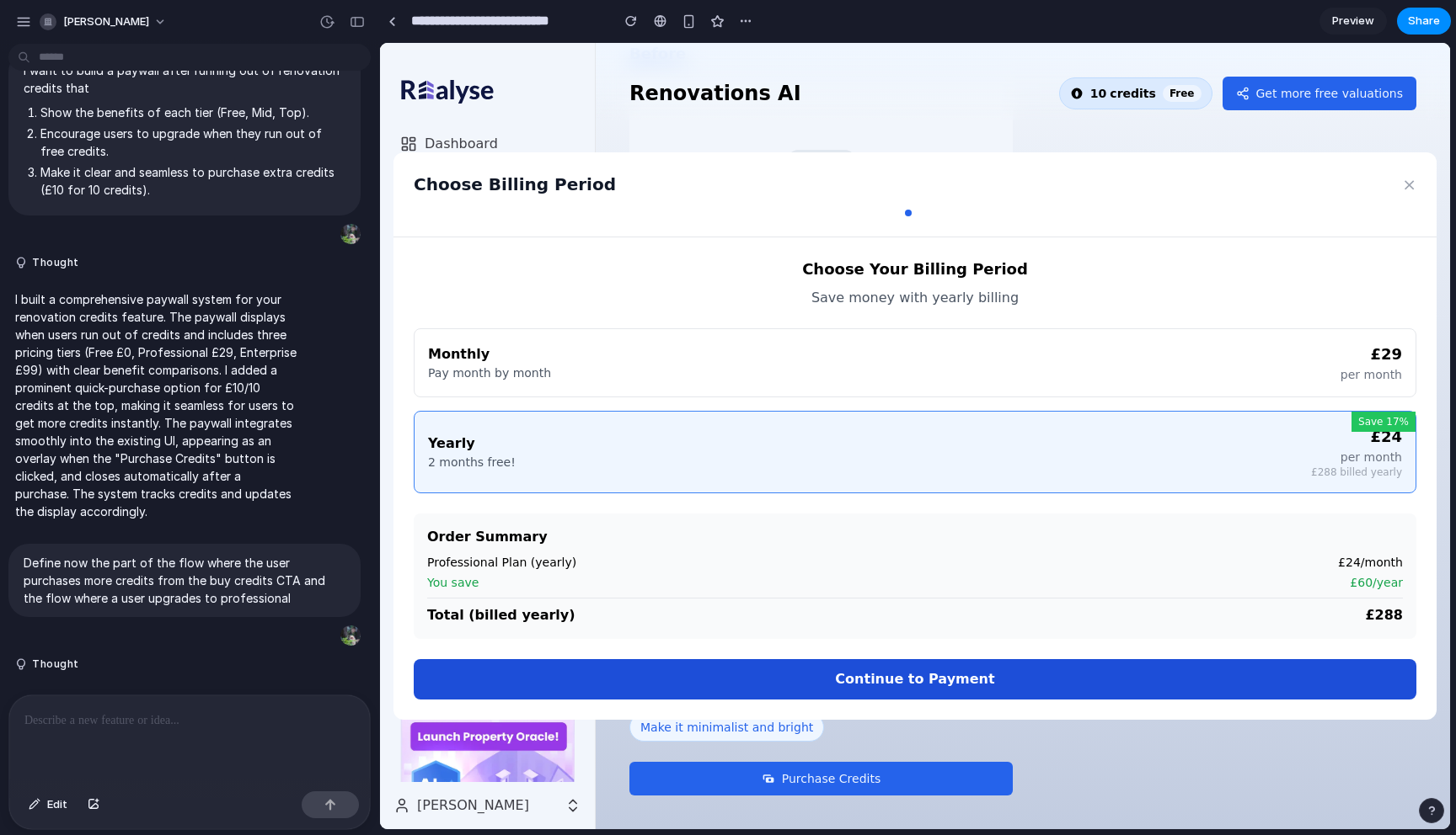
click at [951, 672] on button "Continue to Payment" at bounding box center [915, 679] width 1002 height 41
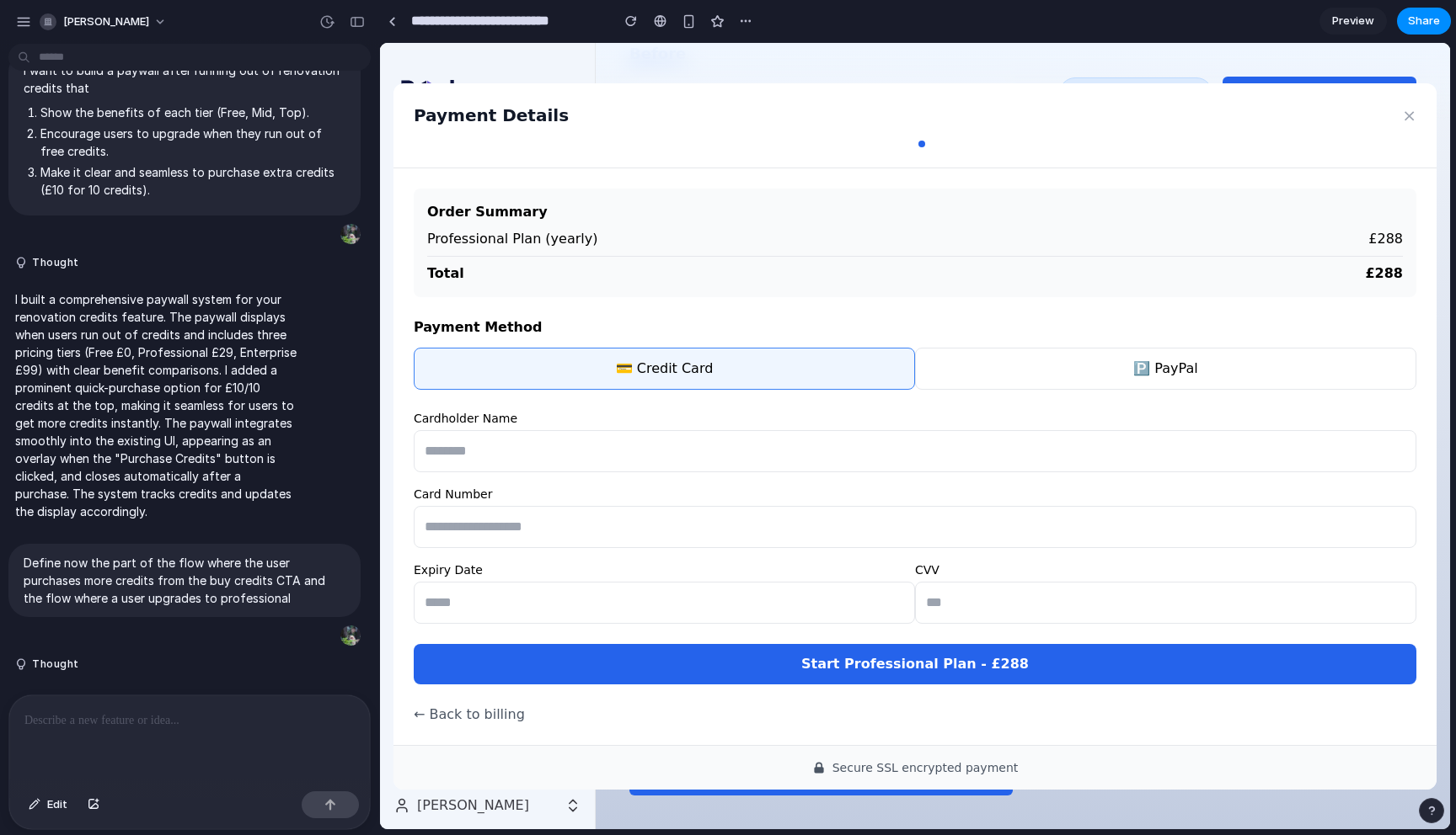
click at [1075, 383] on button "🅿️ PayPal" at bounding box center [1165, 369] width 501 height 42
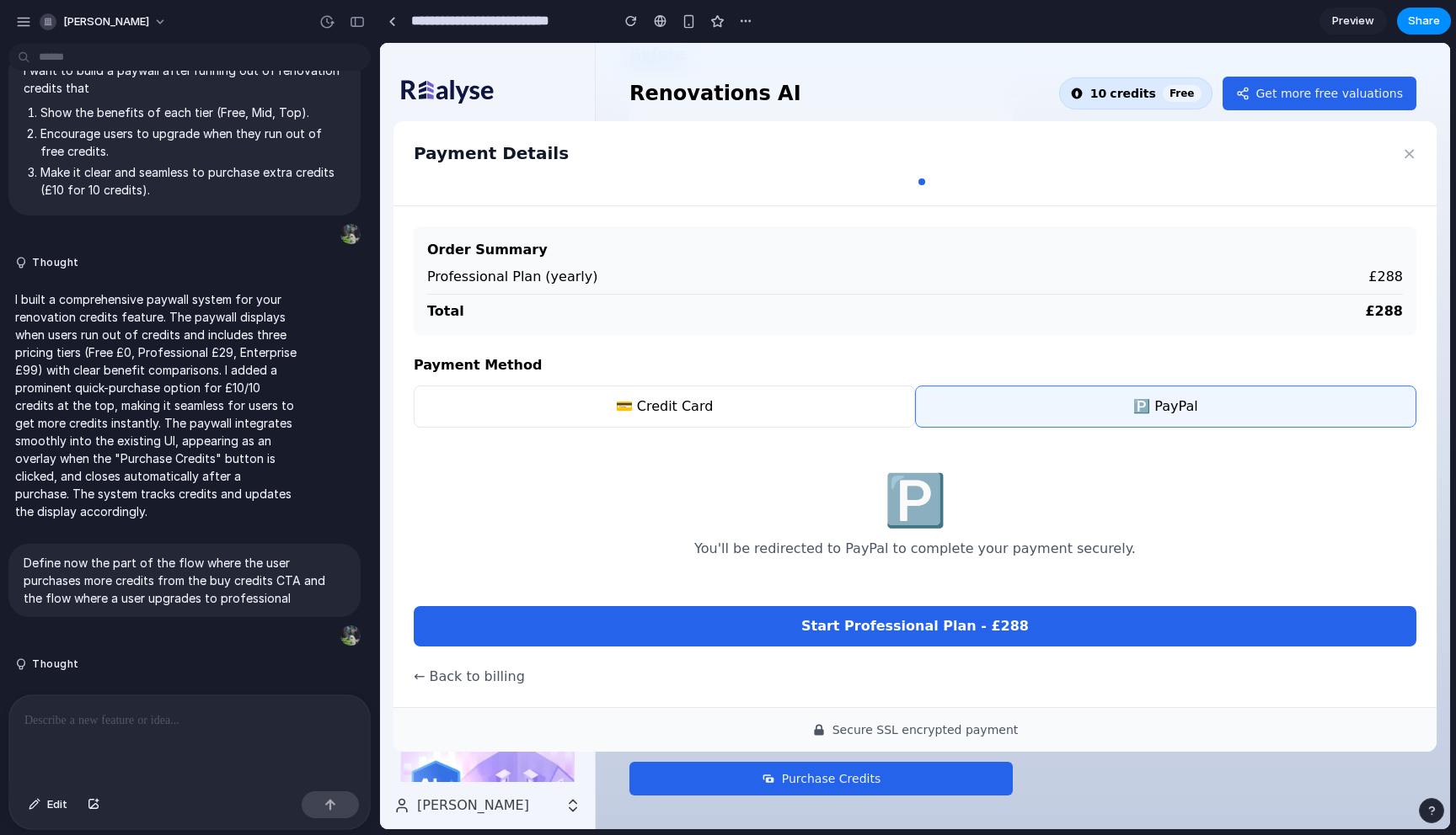
click at [767, 407] on button "💳 Credit Card" at bounding box center [664, 407] width 501 height 42
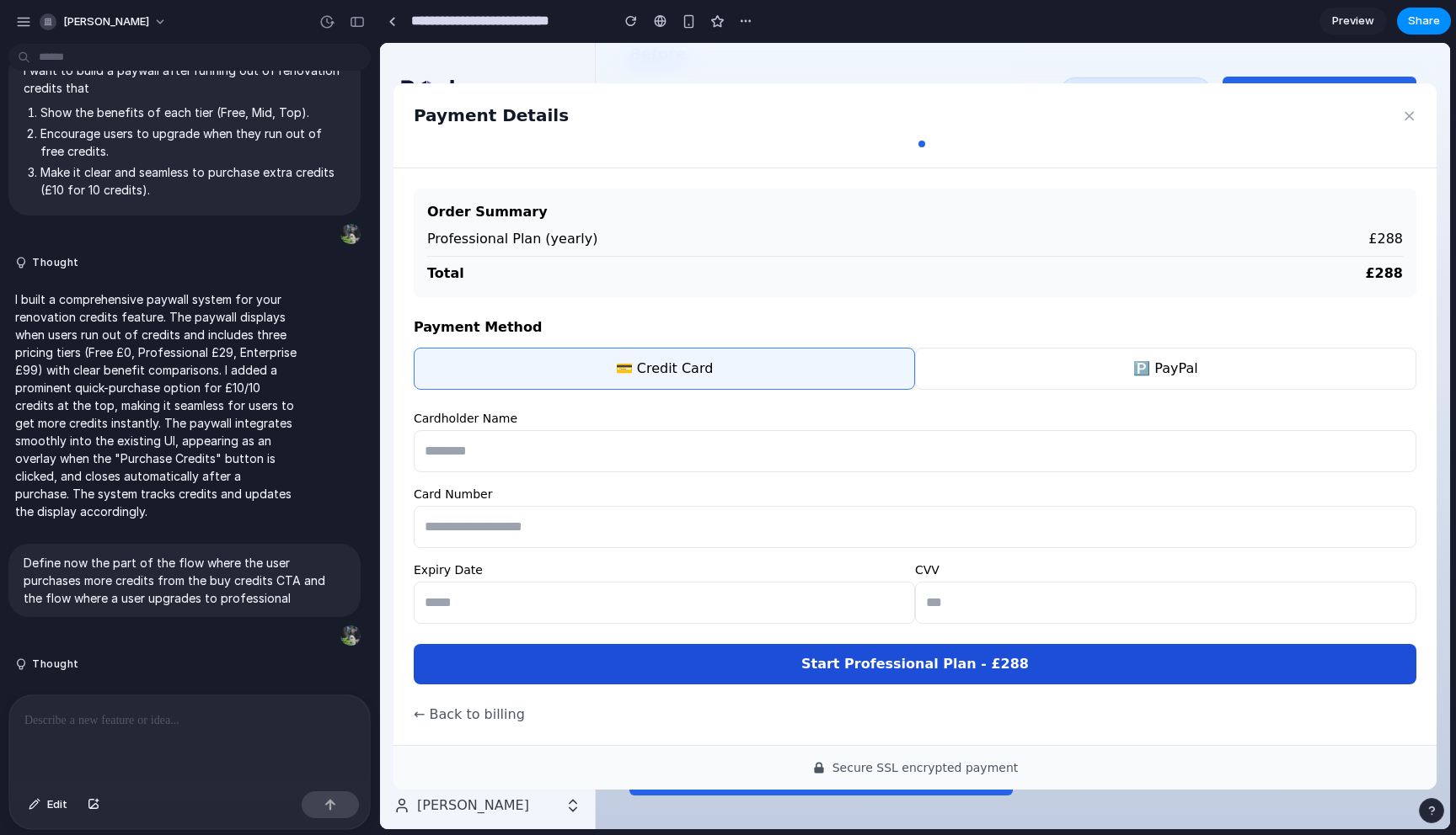
click at [935, 673] on button "Start Professional Plan - £ 288" at bounding box center [915, 664] width 1002 height 41
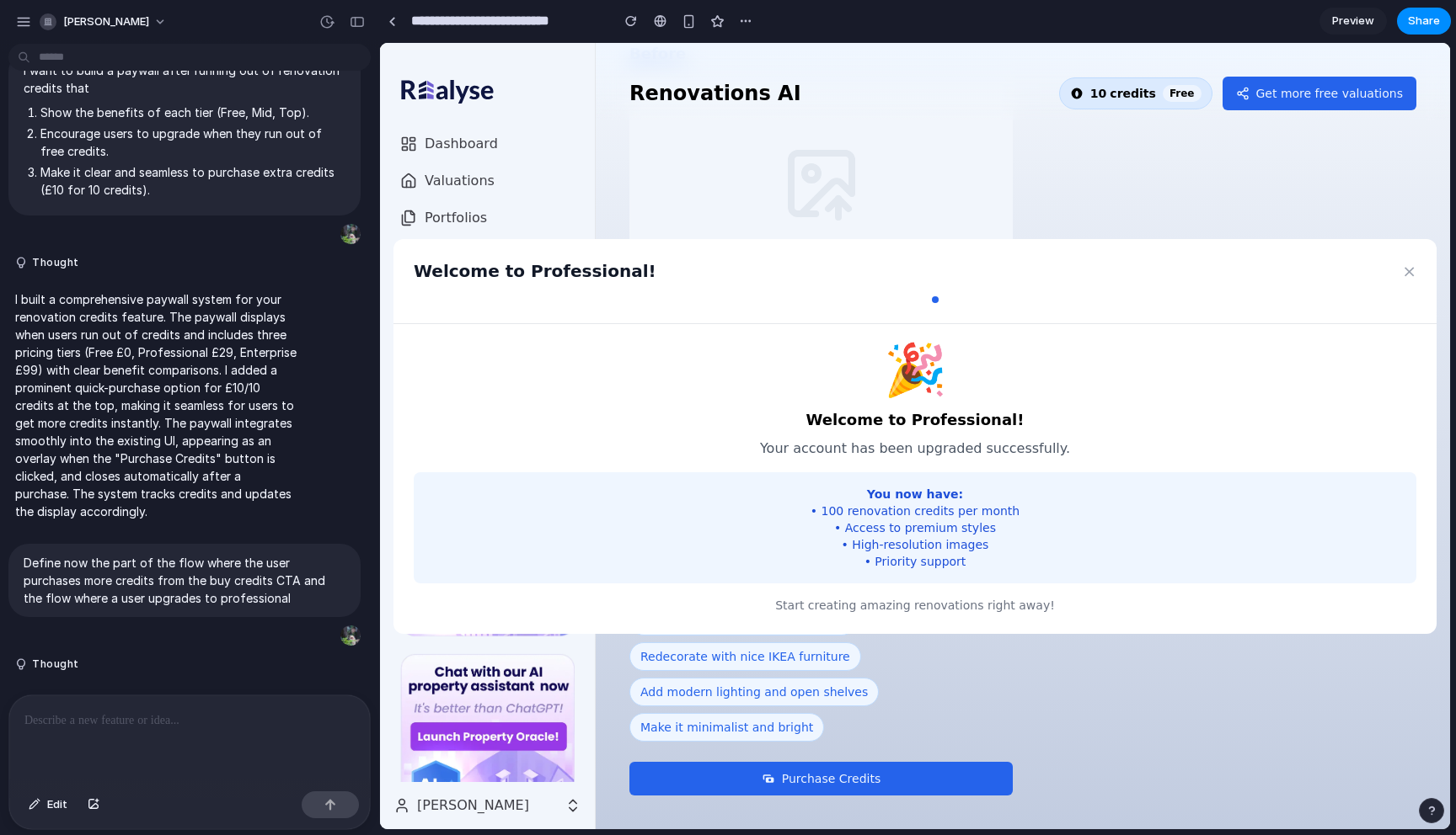
click at [1412, 271] on button "×" at bounding box center [1408, 271] width 15 height 23
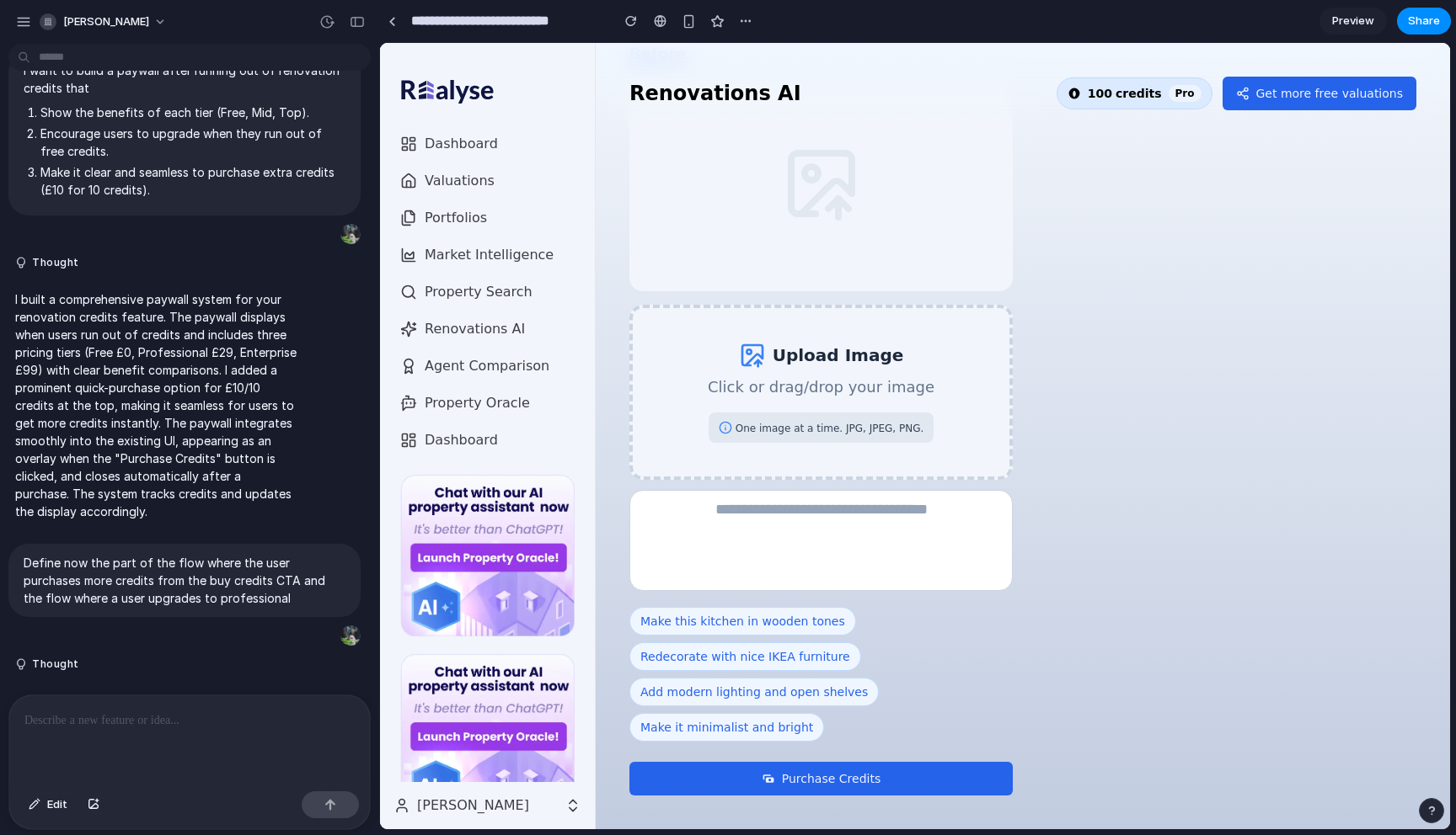
click at [87, 723] on p at bounding box center [189, 720] width 330 height 20
